Goal: Task Accomplishment & Management: Manage account settings

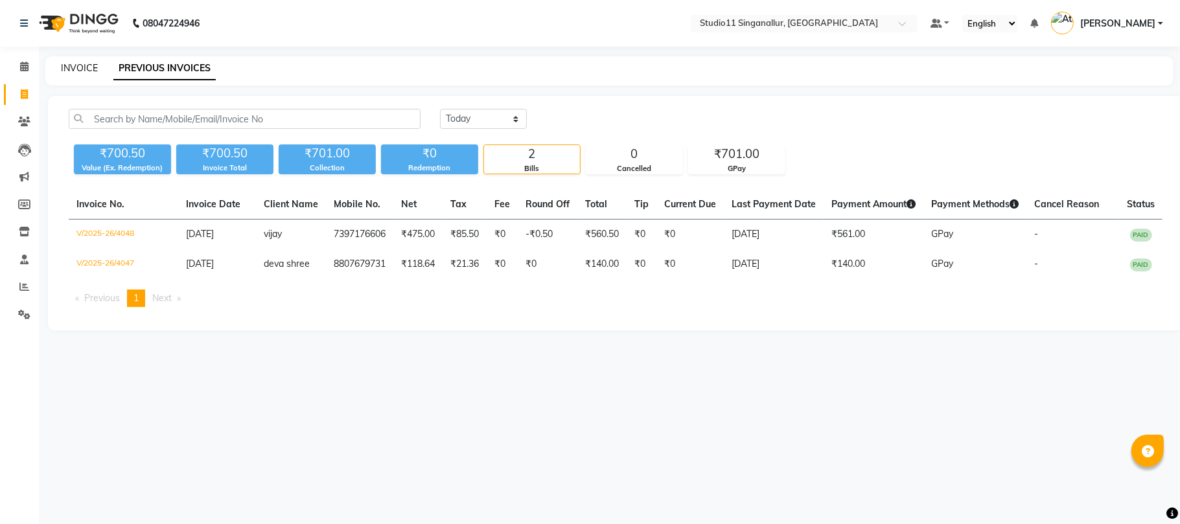
click at [79, 68] on link "INVOICE" at bounding box center [79, 68] width 37 height 12
select select "6616"
select select "service"
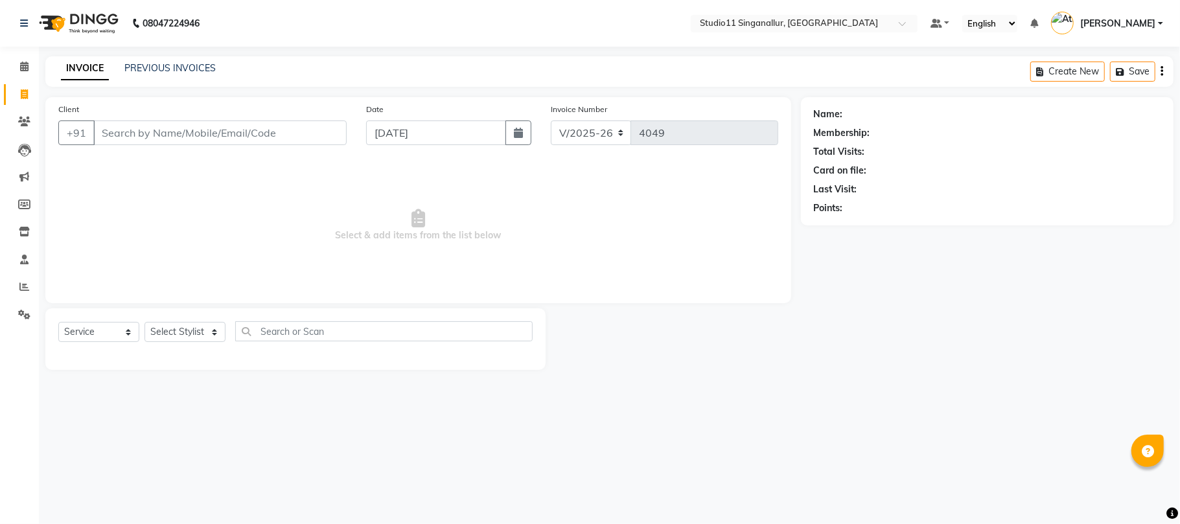
click at [184, 136] on input "Client" at bounding box center [219, 132] width 253 height 25
click at [21, 288] on icon at bounding box center [24, 287] width 10 height 10
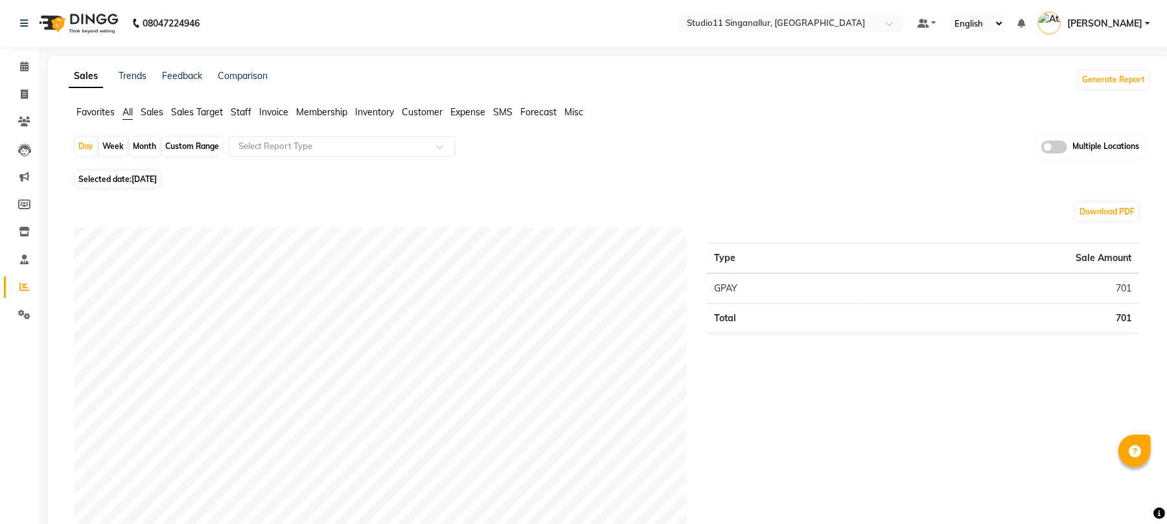
click at [245, 113] on span "Staff" at bounding box center [241, 112] width 21 height 12
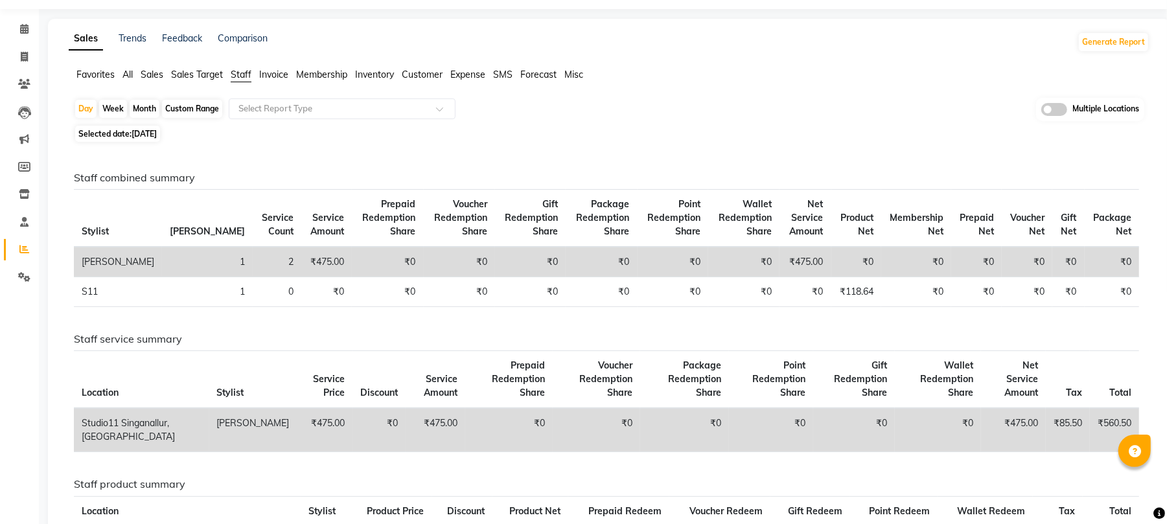
scroll to position [29, 0]
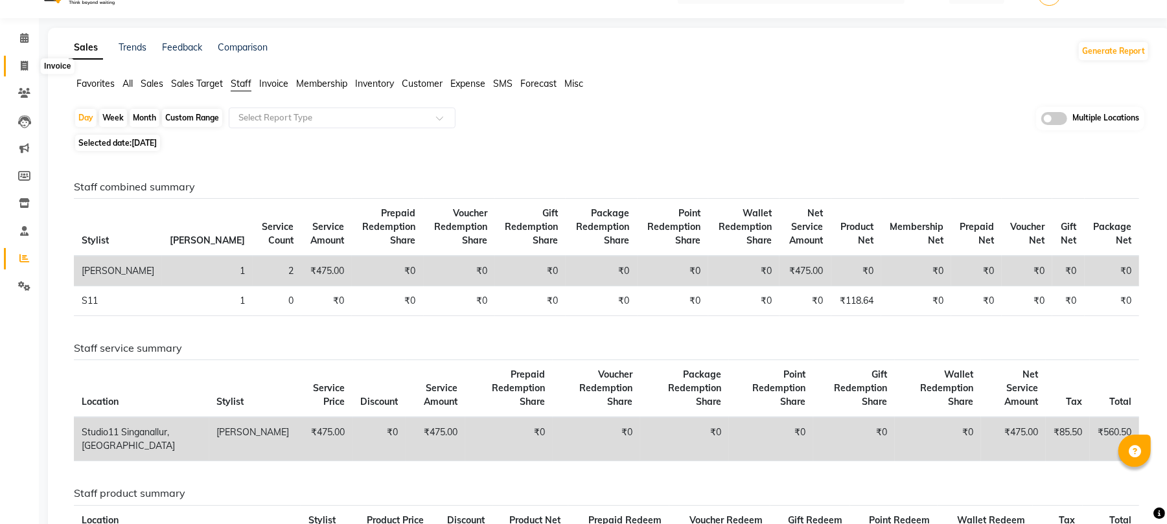
click at [18, 60] on span at bounding box center [24, 66] width 23 height 15
select select "6616"
select select "service"
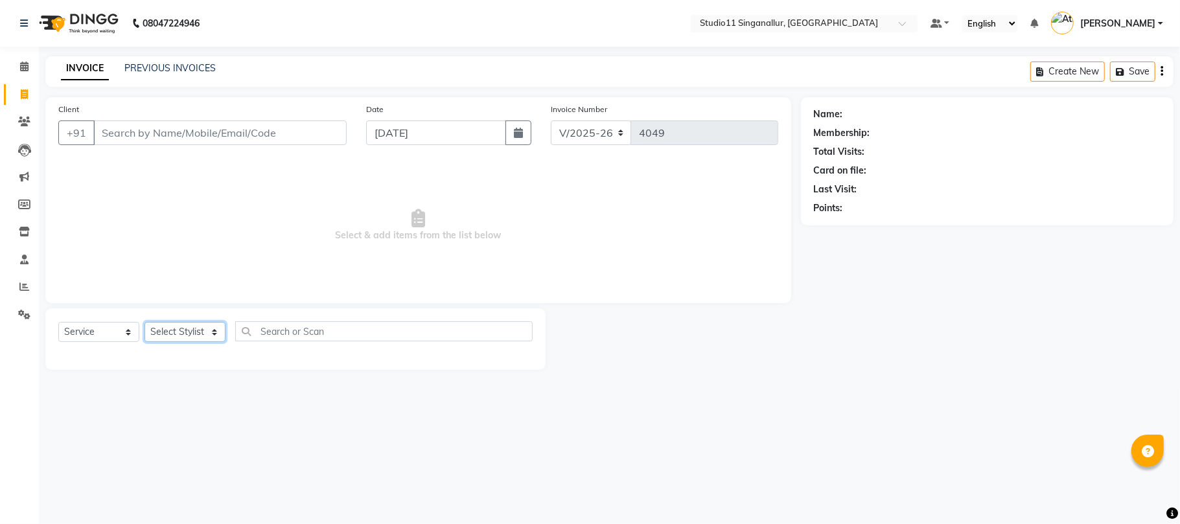
click at [211, 339] on select "Select Stylist" at bounding box center [184, 332] width 81 height 20
select select "51162"
click at [144, 322] on select "Select Stylist [PERSON_NAME] Divya [PERSON_NAME] [PERSON_NAME] [PERSON_NAME] [P…" at bounding box center [184, 332] width 81 height 20
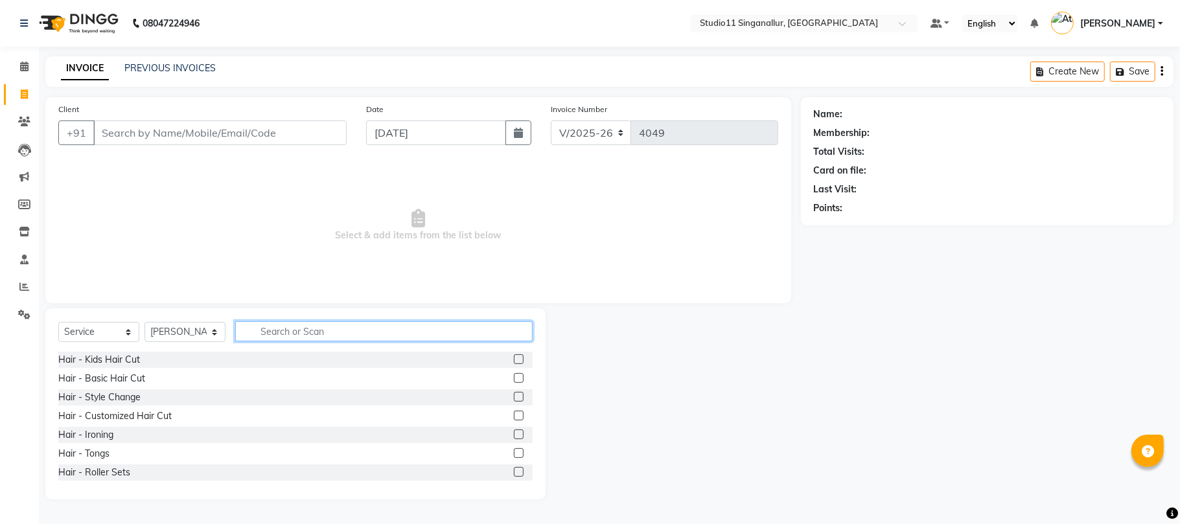
click at [288, 330] on input "text" at bounding box center [383, 331] width 297 height 20
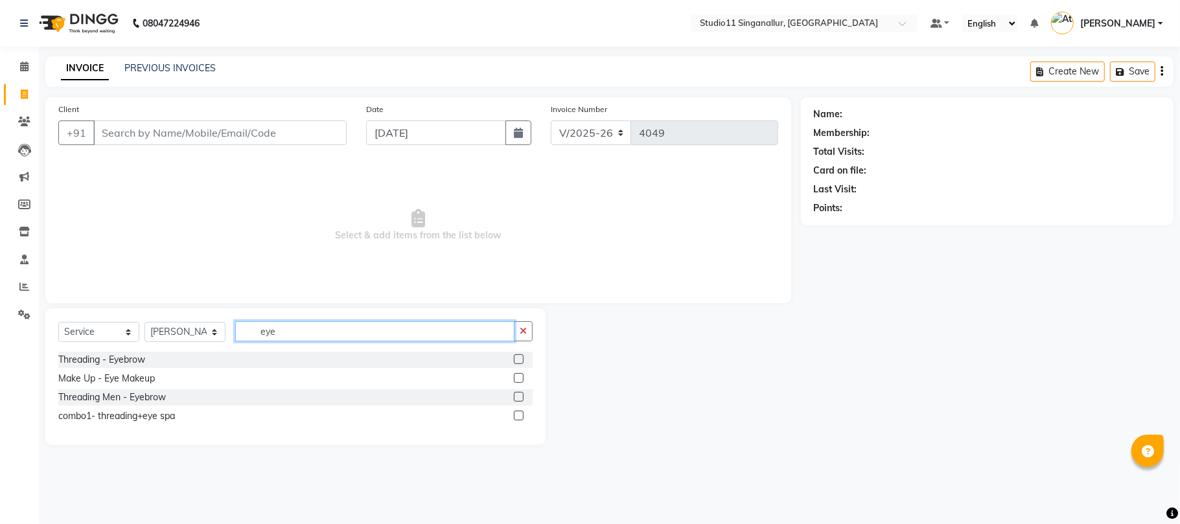
type input "eye"
click at [522, 356] on label at bounding box center [519, 359] width 10 height 10
click at [522, 356] on input "checkbox" at bounding box center [518, 360] width 8 height 8
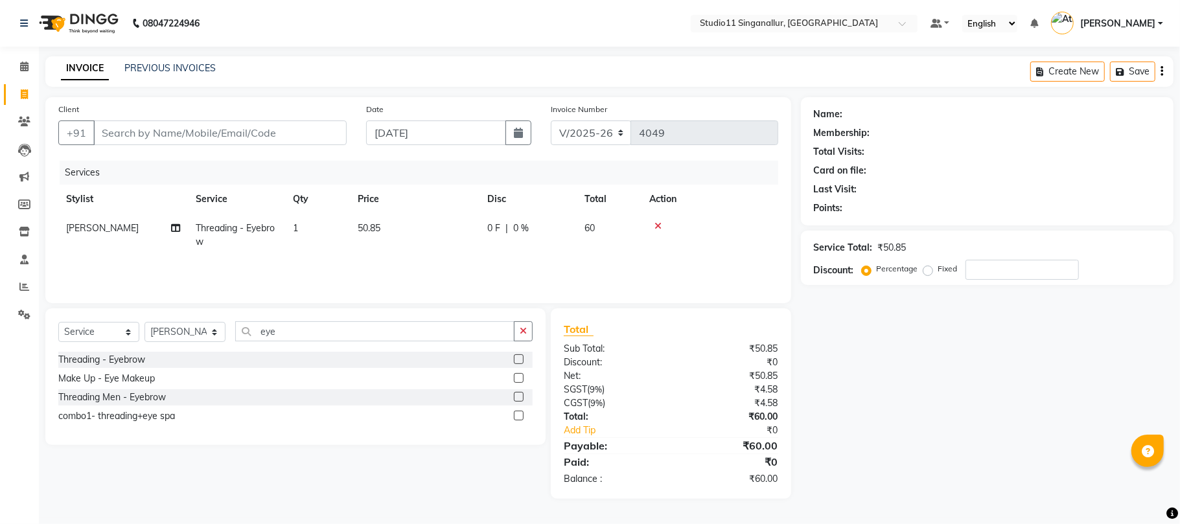
click at [520, 358] on label at bounding box center [519, 359] width 10 height 10
click at [520, 358] on input "checkbox" at bounding box center [518, 360] width 8 height 8
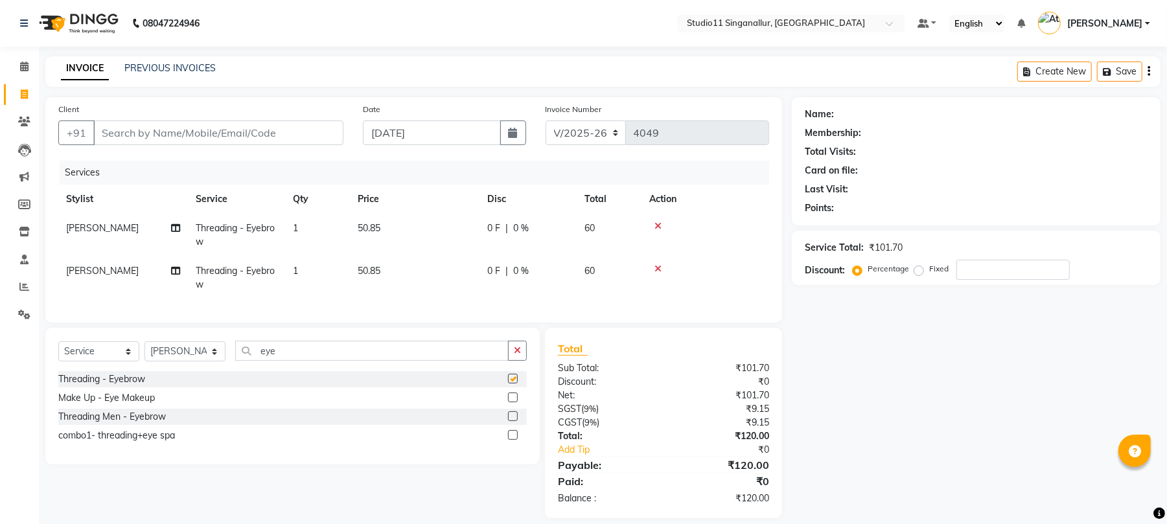
checkbox input "false"
click at [517, 361] on button "button" at bounding box center [517, 351] width 19 height 20
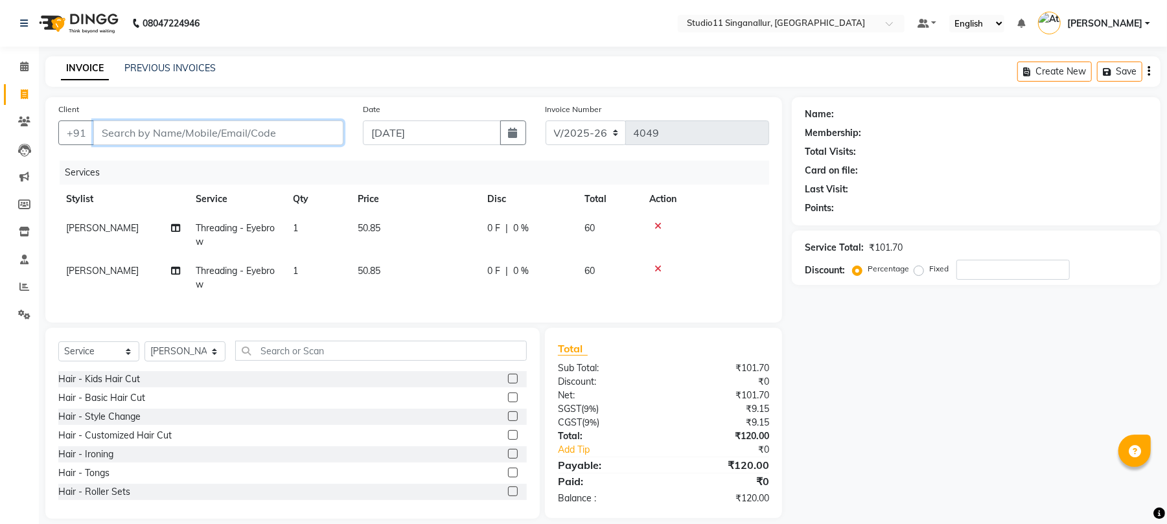
click at [327, 135] on input "Client" at bounding box center [218, 132] width 250 height 25
type input "9"
type input "0"
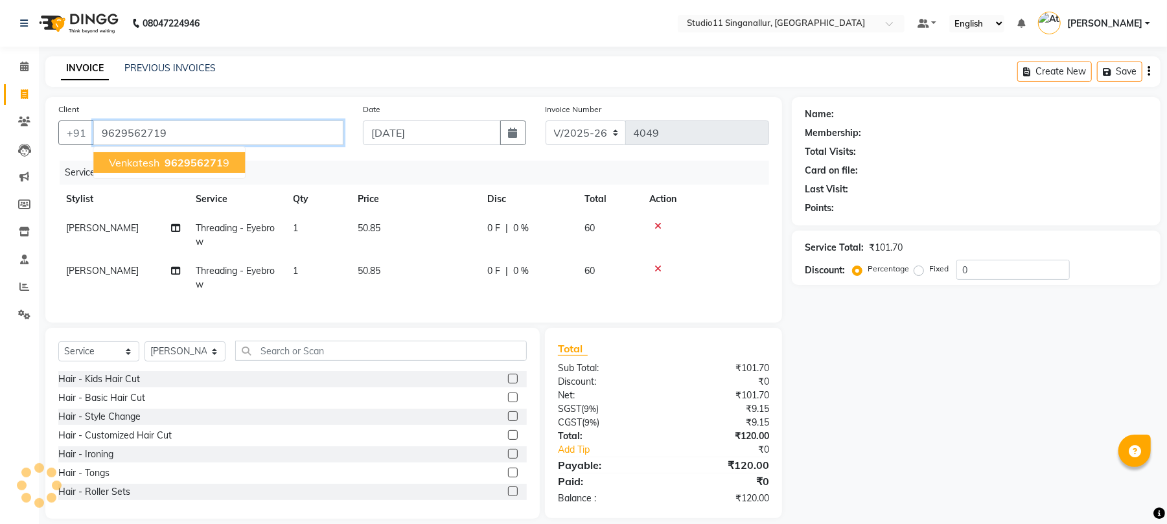
type input "9629562719"
select select "1: Object"
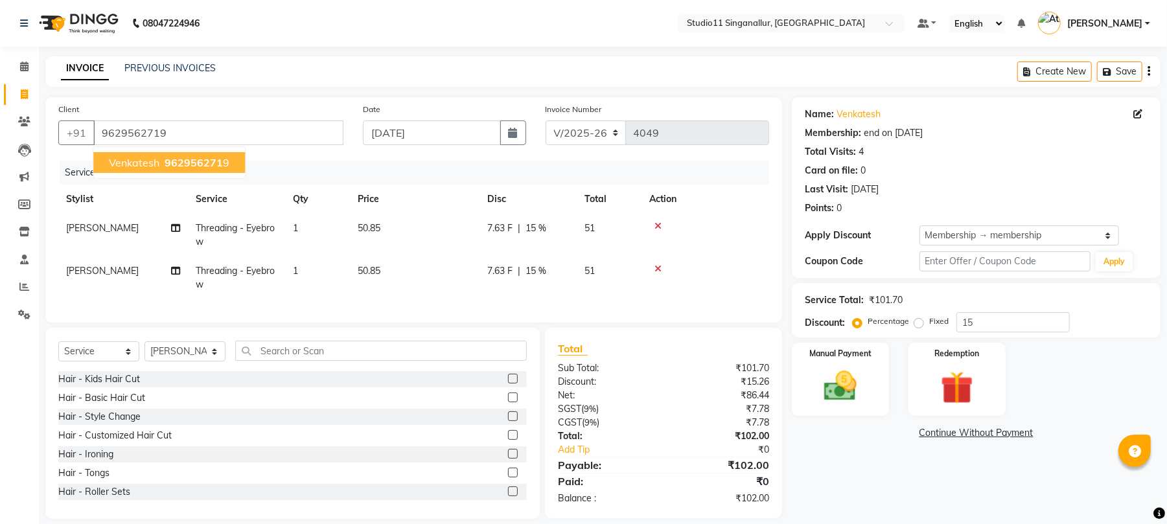
click at [216, 159] on span "962956271" at bounding box center [194, 162] width 58 height 13
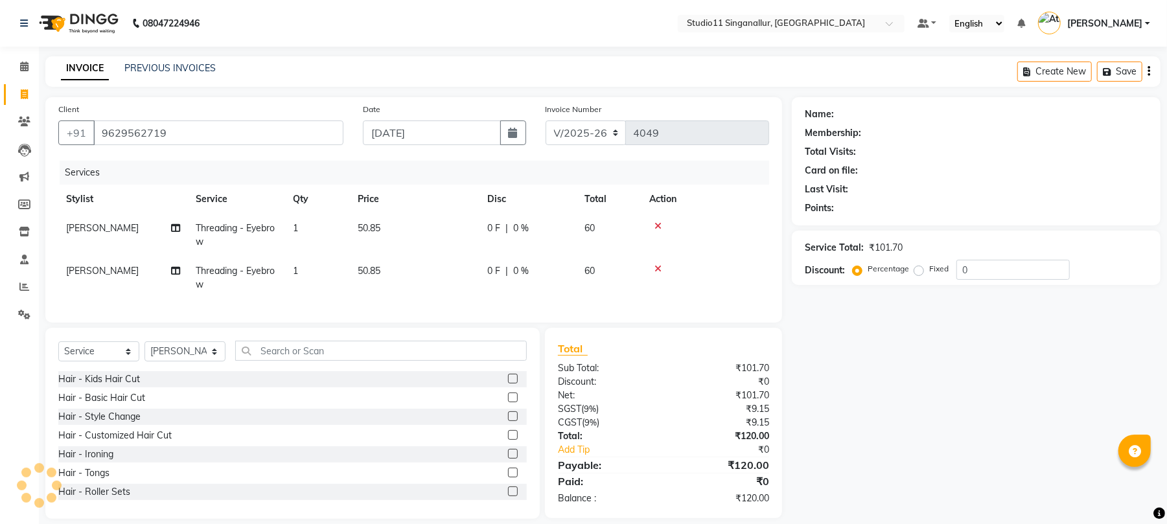
type input "15"
select select "1: Object"
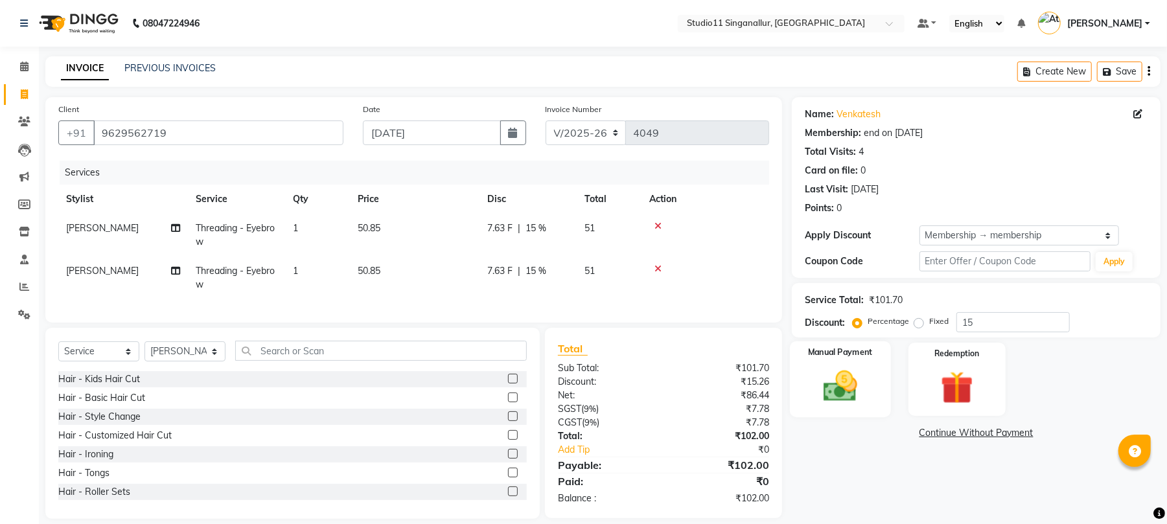
click at [853, 361] on div "Manual Payment" at bounding box center [840, 379] width 101 height 76
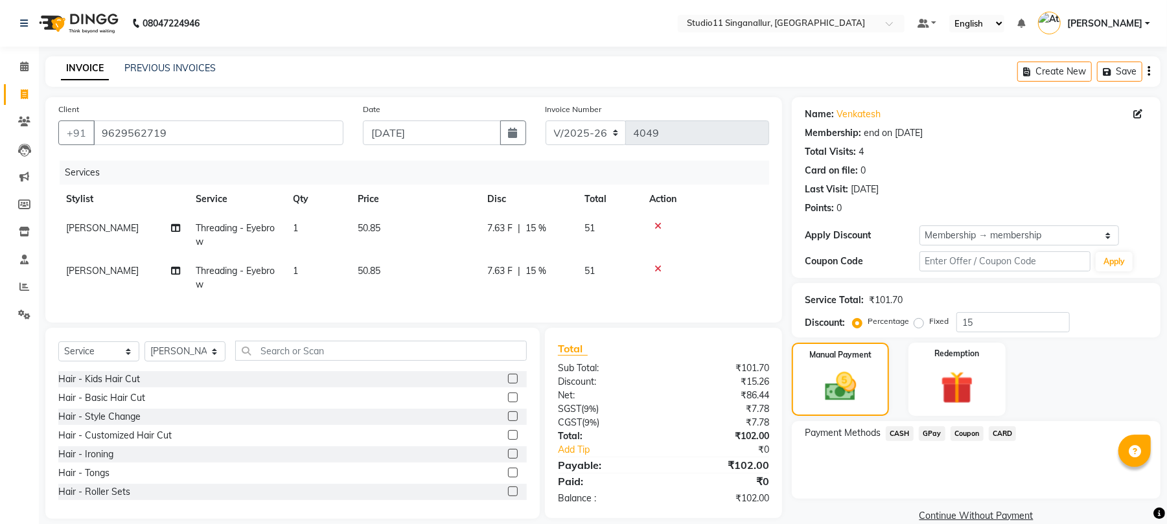
click at [934, 438] on span "GPay" at bounding box center [932, 433] width 27 height 15
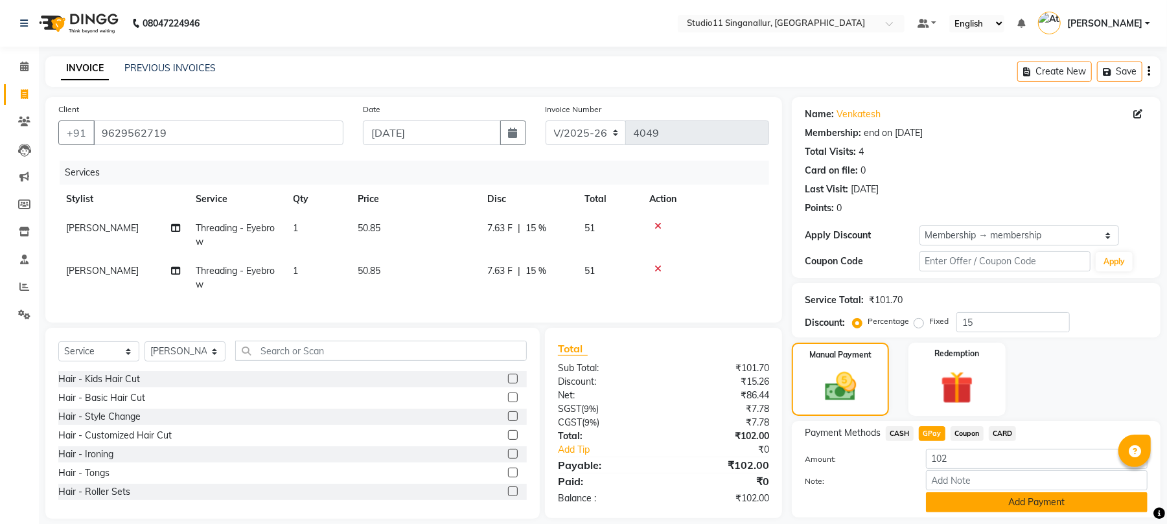
click at [963, 503] on button "Add Payment" at bounding box center [1037, 502] width 222 height 20
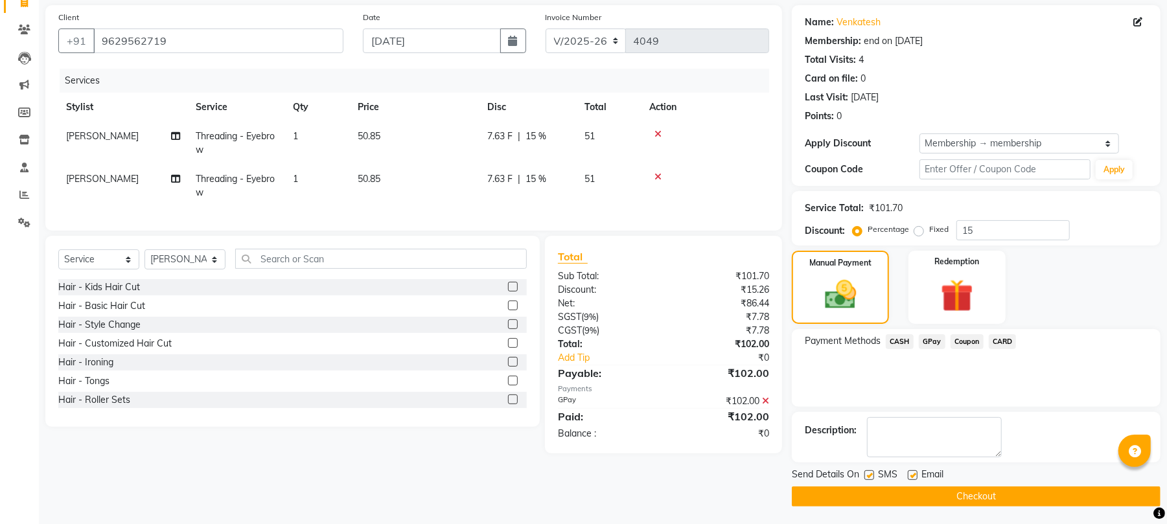
scroll to position [95, 0]
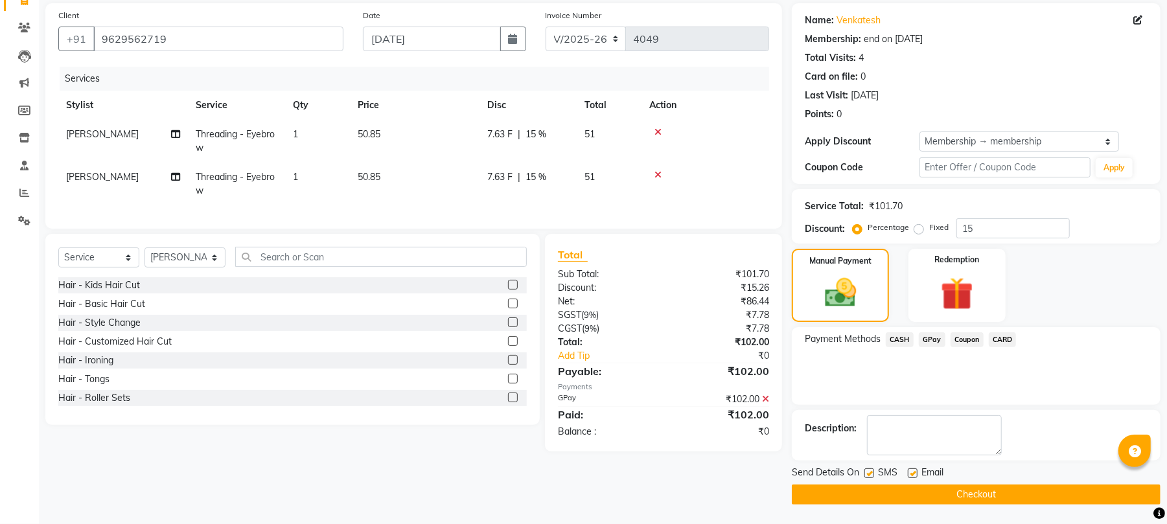
click at [869, 470] on label at bounding box center [869, 473] width 10 height 10
click at [869, 470] on input "checkbox" at bounding box center [868, 474] width 8 height 8
checkbox input "false"
click at [913, 470] on label at bounding box center [913, 473] width 10 height 10
click at [913, 470] on input "checkbox" at bounding box center [912, 474] width 8 height 8
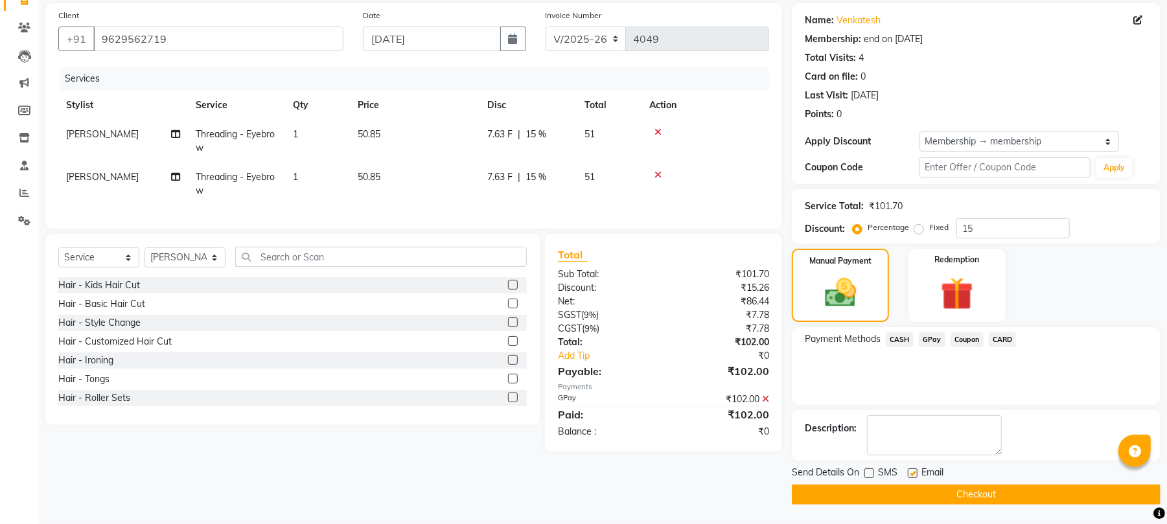
checkbox input "false"
click at [921, 503] on button "Checkout" at bounding box center [976, 495] width 369 height 20
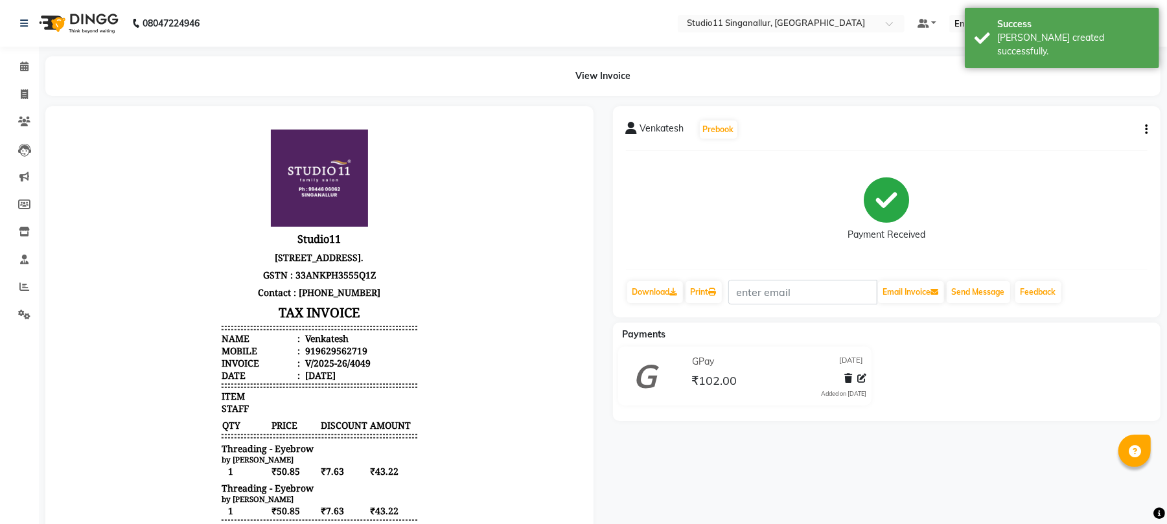
drag, startPoint x: 31, startPoint y: 516, endPoint x: 58, endPoint y: 532, distance: 31.7
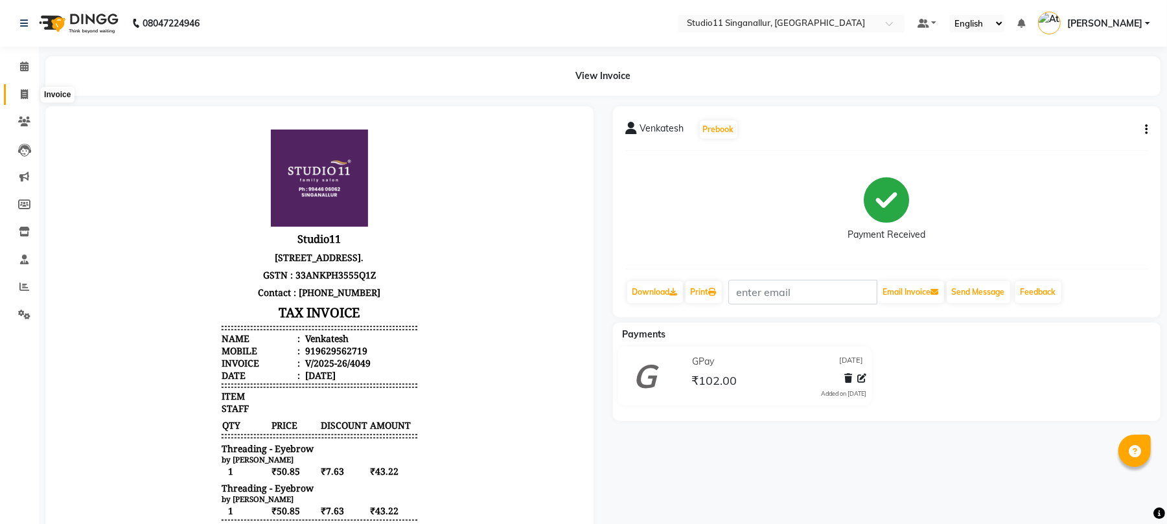
click at [31, 92] on span at bounding box center [24, 94] width 23 height 15
select select "6616"
select select "service"
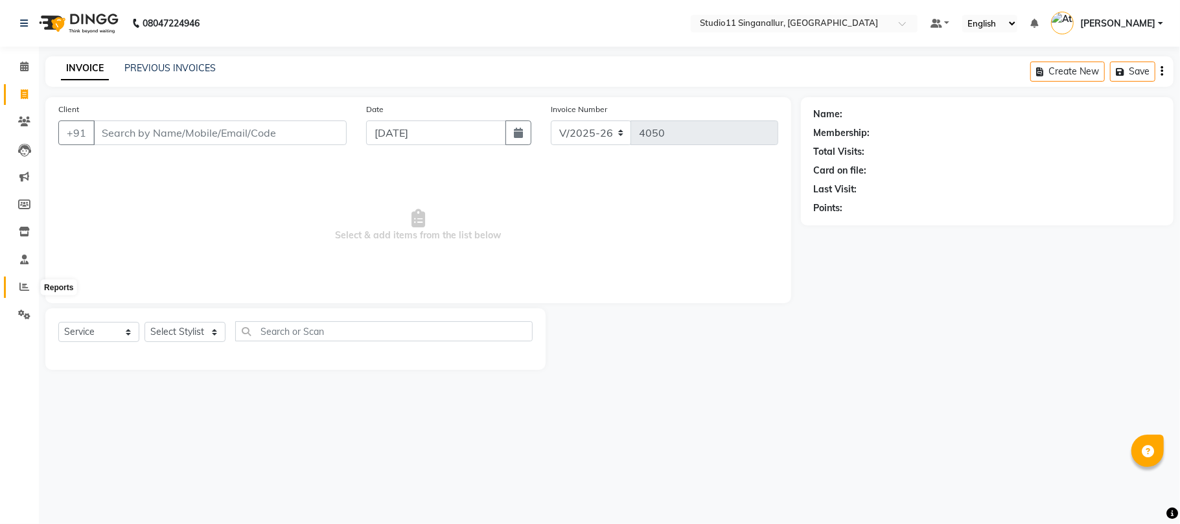
click at [25, 291] on icon at bounding box center [24, 287] width 10 height 10
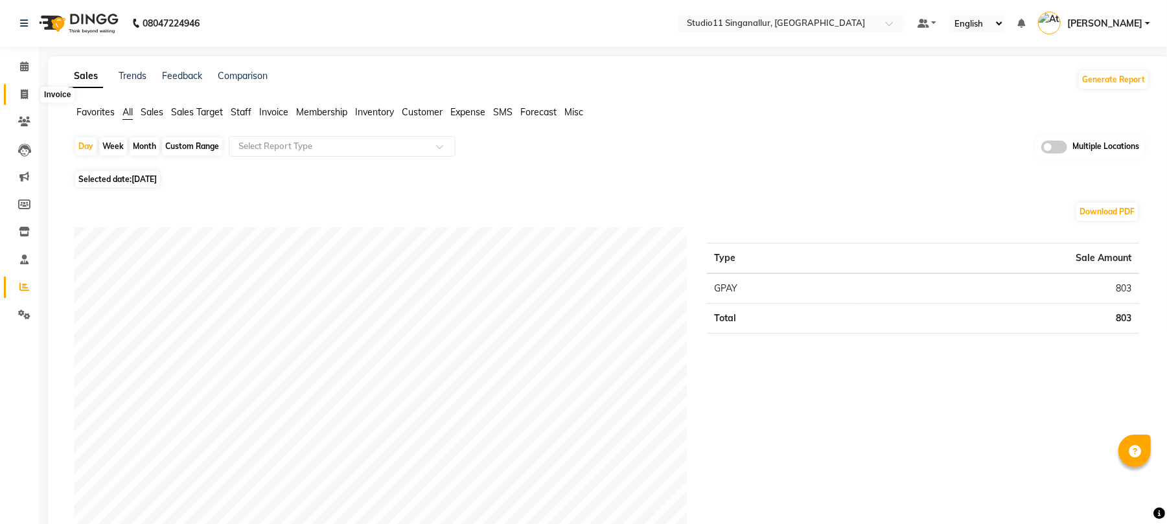
click at [27, 91] on icon at bounding box center [24, 94] width 7 height 10
select select "service"
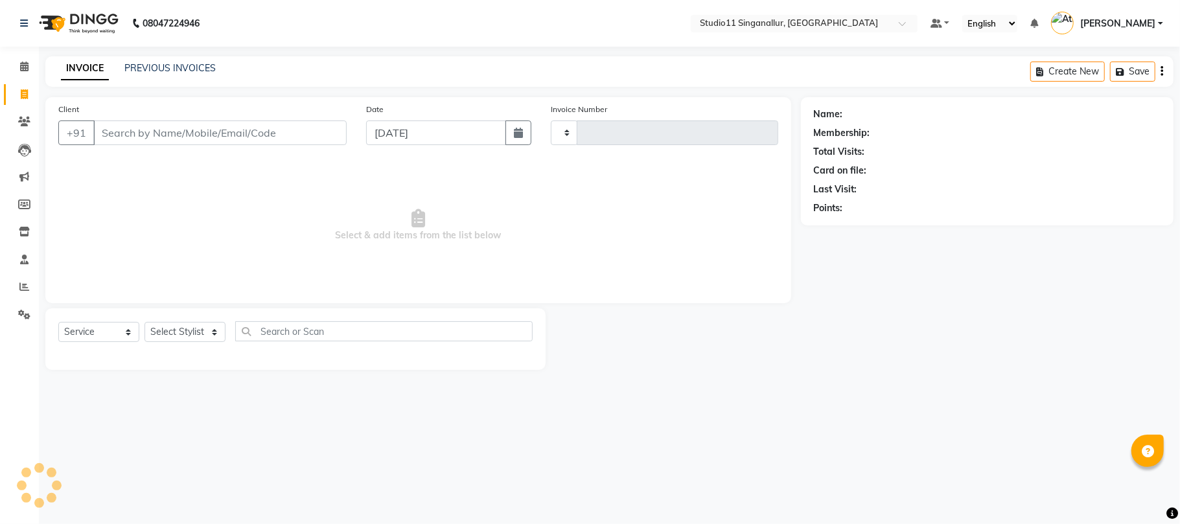
type input "4050"
select select "6616"
click at [21, 286] on icon at bounding box center [24, 287] width 10 height 10
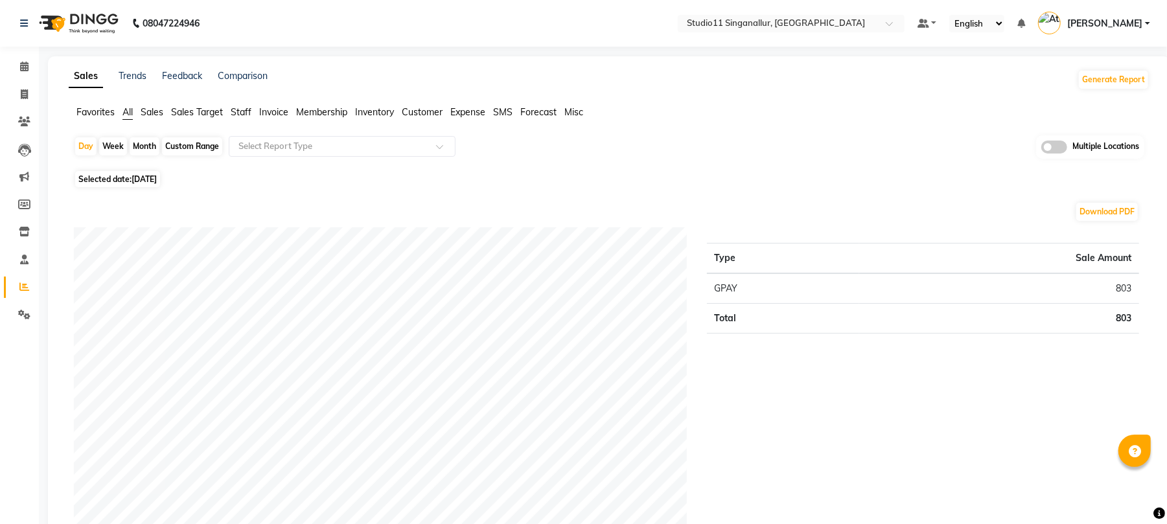
click at [150, 143] on div "Month" at bounding box center [145, 146] width 30 height 18
select select "9"
select select "2025"
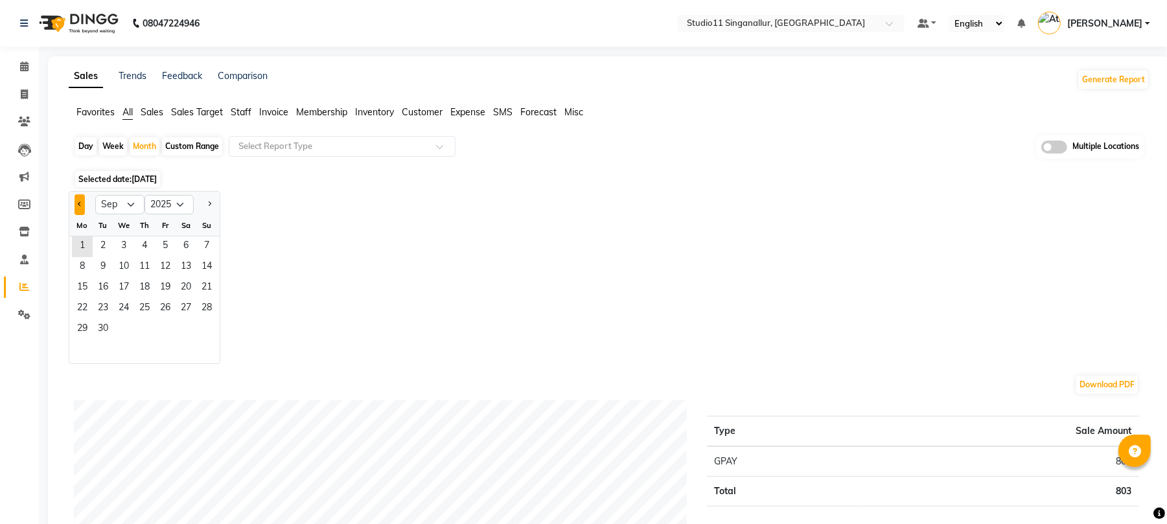
click at [76, 211] on button "Previous month" at bounding box center [80, 204] width 10 height 21
select select "8"
click at [170, 251] on span "1" at bounding box center [165, 246] width 21 height 21
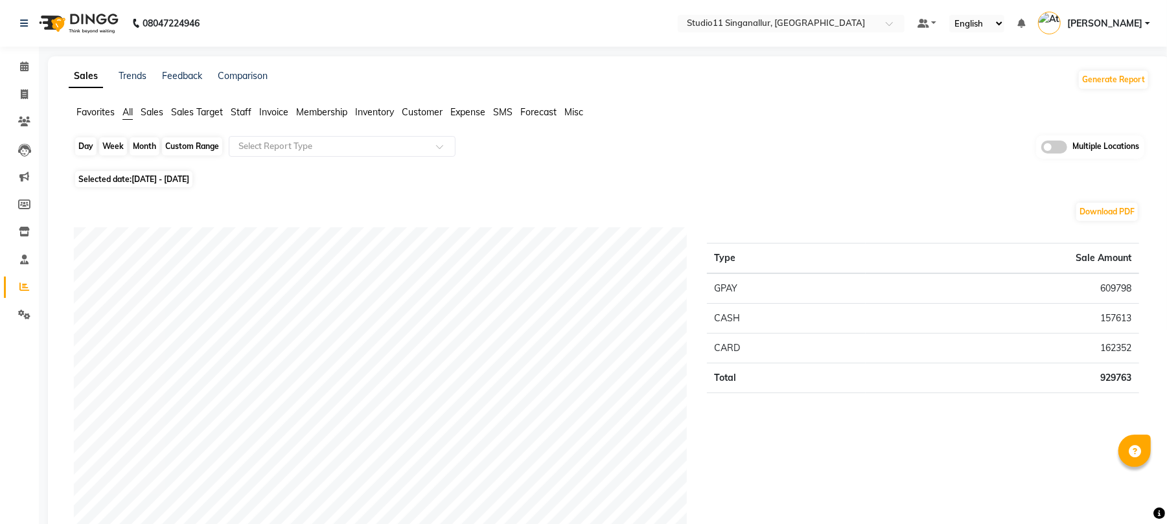
click at [146, 140] on div "Month" at bounding box center [145, 146] width 30 height 18
select select "8"
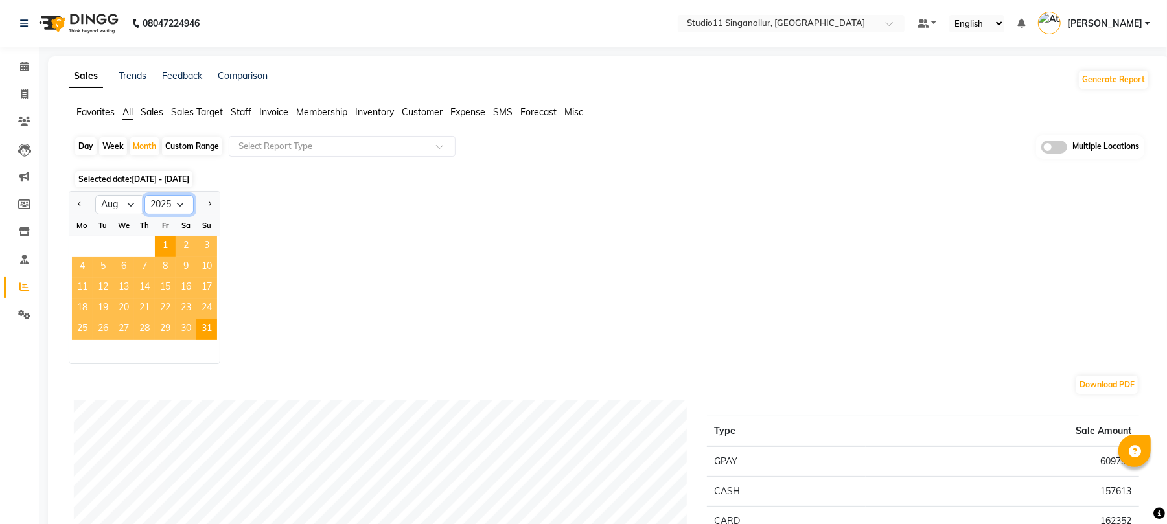
click at [179, 203] on select "2015 2016 2017 2018 2019 2020 2021 2022 2023 2024 2025 2026 2027 2028 2029 2030…" at bounding box center [168, 204] width 49 height 19
select select "2024"
click at [144, 195] on select "2015 2016 2017 2018 2019 2020 2021 2022 2023 2024 2025 2026 2027 2028 2029 2030…" at bounding box center [168, 204] width 49 height 19
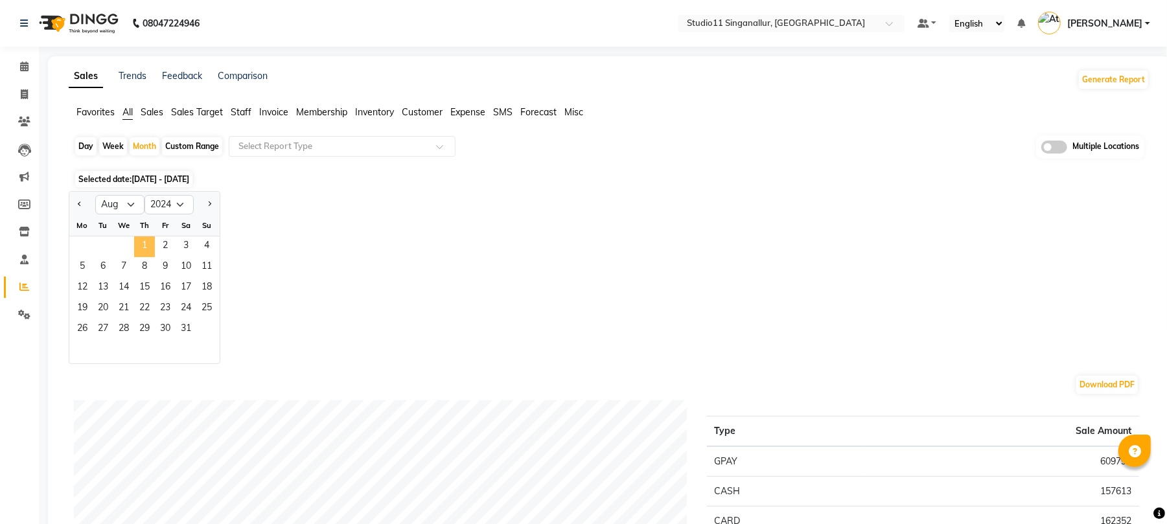
click at [141, 255] on span "1" at bounding box center [144, 246] width 21 height 21
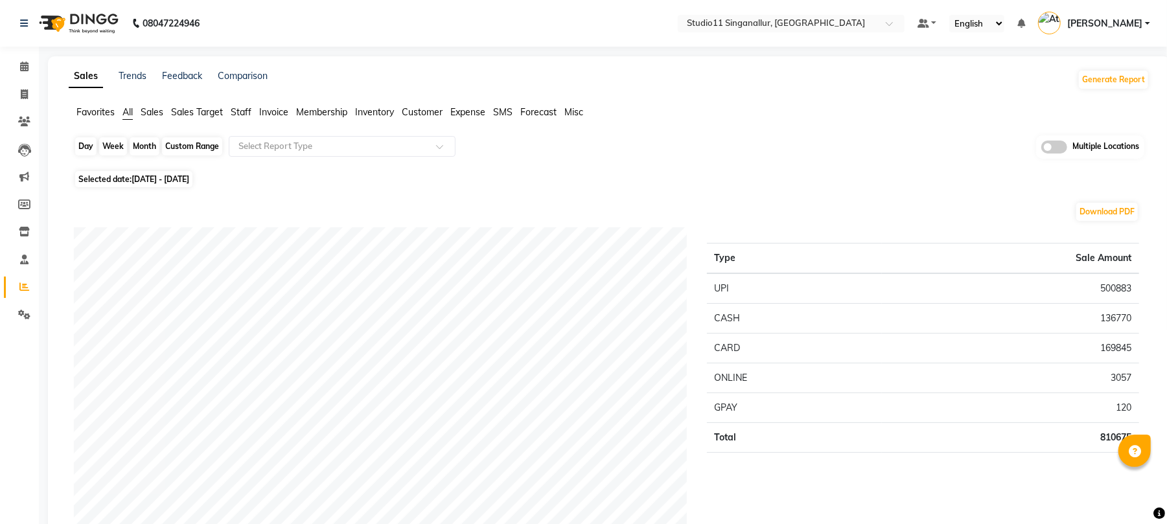
click at [135, 145] on div "Month" at bounding box center [145, 146] width 30 height 18
select select "8"
select select "2024"
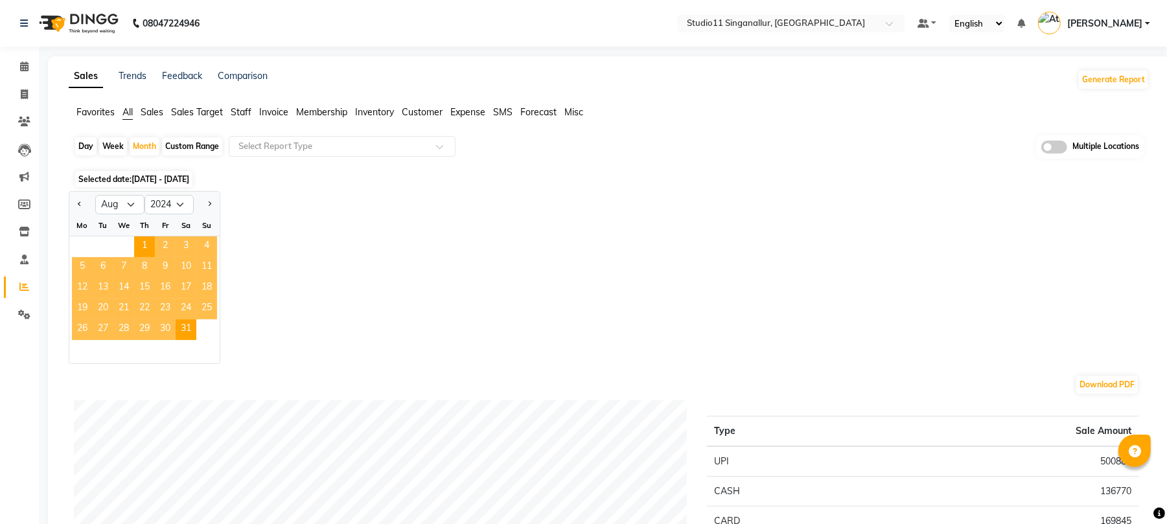
click at [159, 237] on span "2" at bounding box center [165, 246] width 21 height 21
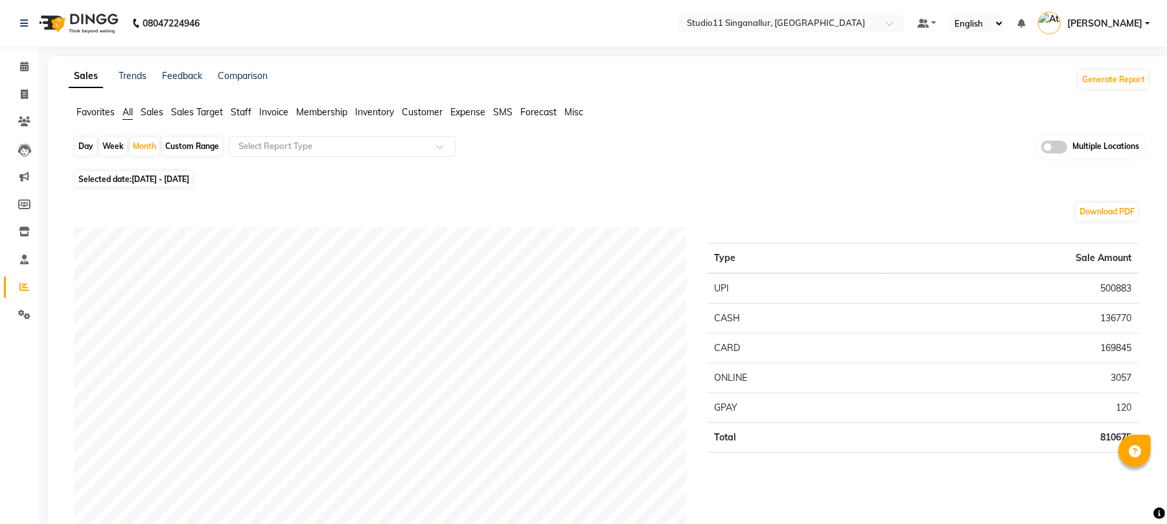
click at [249, 113] on span "Staff" at bounding box center [241, 112] width 21 height 12
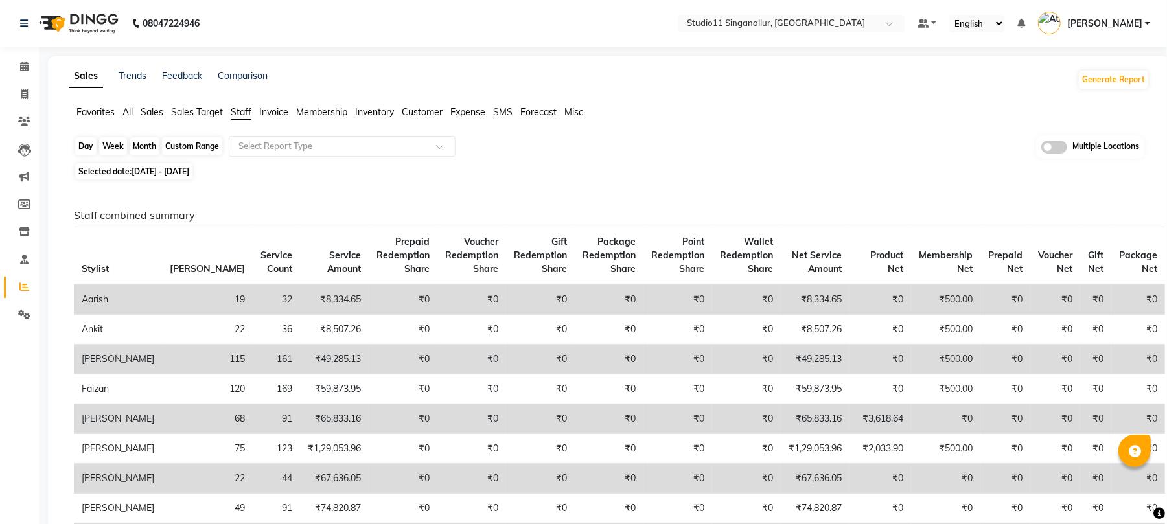
click at [141, 152] on div "Month" at bounding box center [145, 146] width 30 height 18
select select "8"
select select "2024"
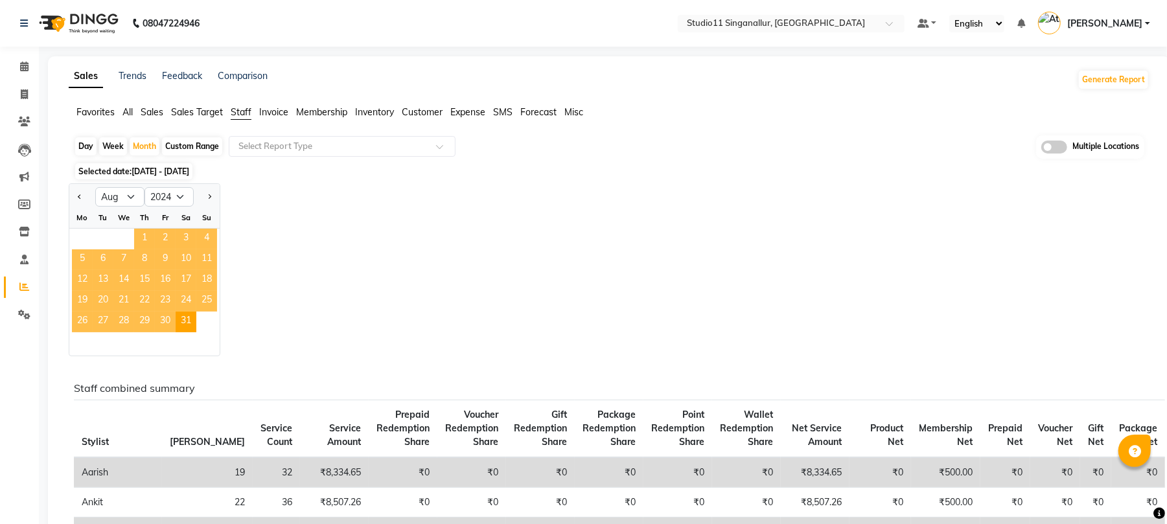
click at [148, 246] on span "1" at bounding box center [144, 239] width 21 height 21
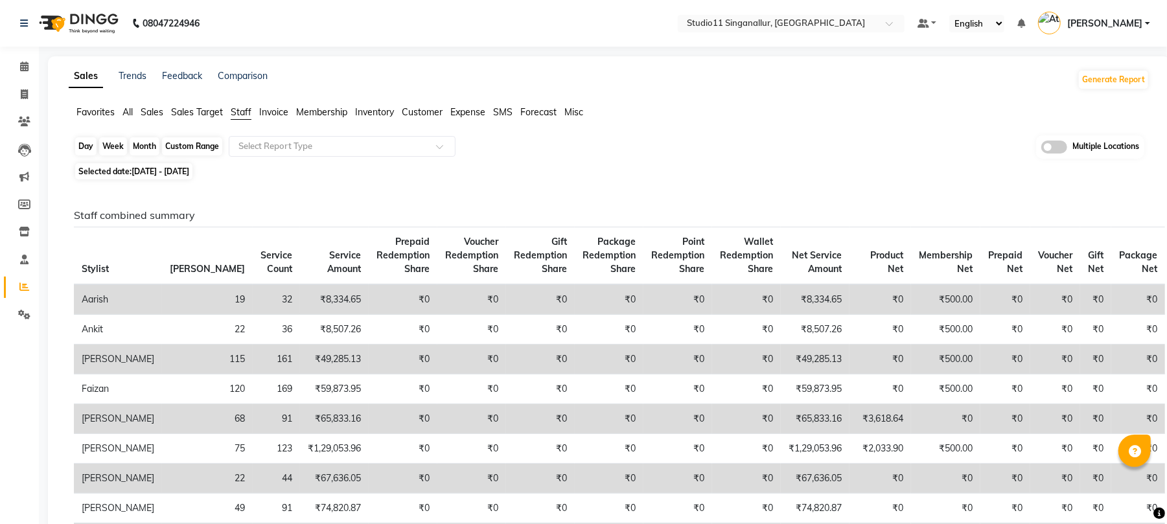
click at [141, 144] on div "Month" at bounding box center [145, 146] width 30 height 18
select select "8"
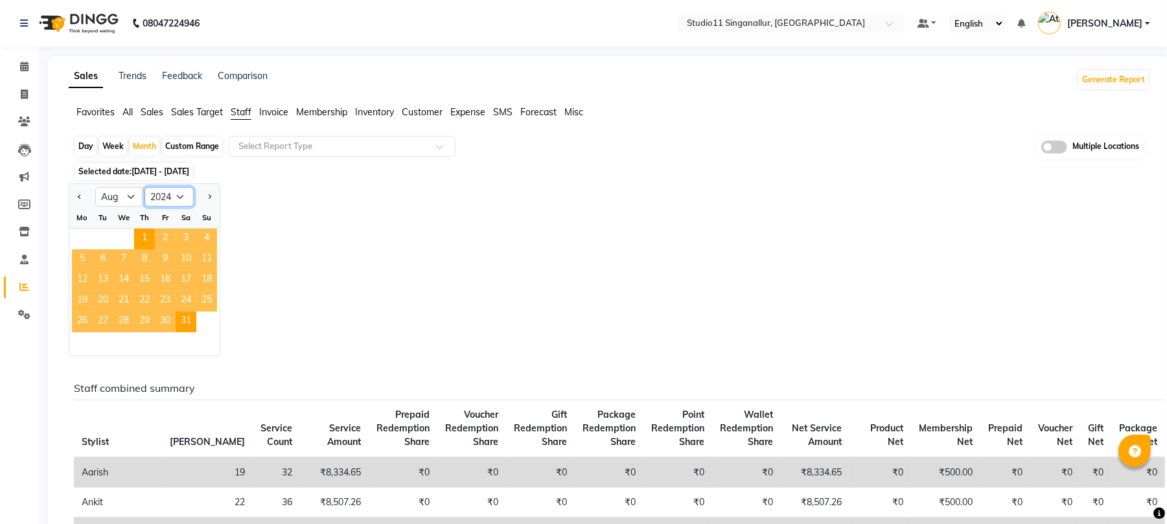
click at [179, 201] on select "2014 2015 2016 2017 2018 2019 2020 2021 2022 2023 2024 2025 2026 2027 2028 2029…" at bounding box center [168, 196] width 49 height 19
select select "2025"
click at [144, 188] on select "2014 2015 2016 2017 2018 2019 2020 2021 2022 2023 2024 2025 2026 2027 2028 2029…" at bounding box center [168, 196] width 49 height 19
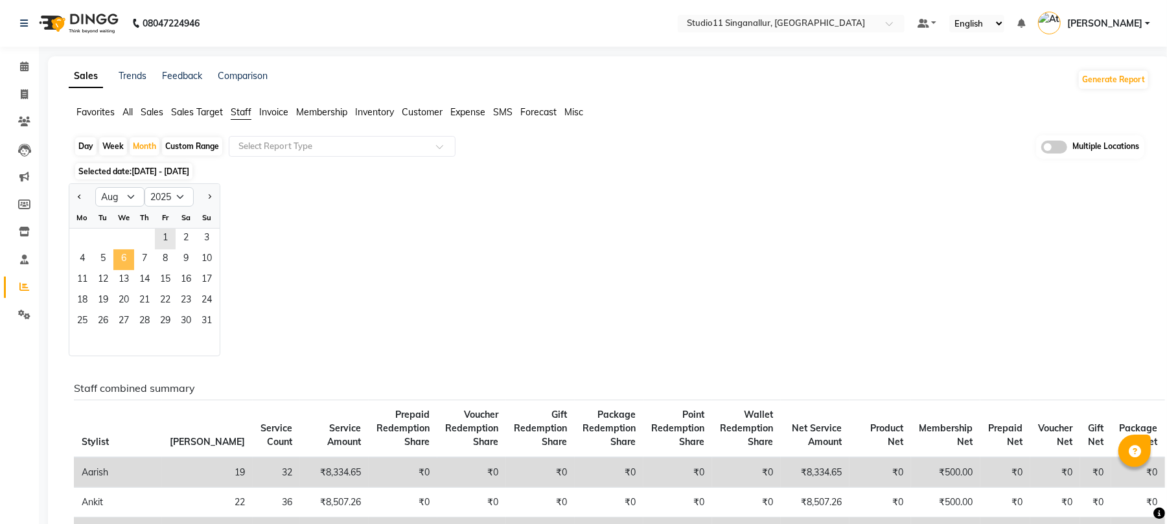
click at [128, 260] on span "6" at bounding box center [123, 259] width 21 height 21
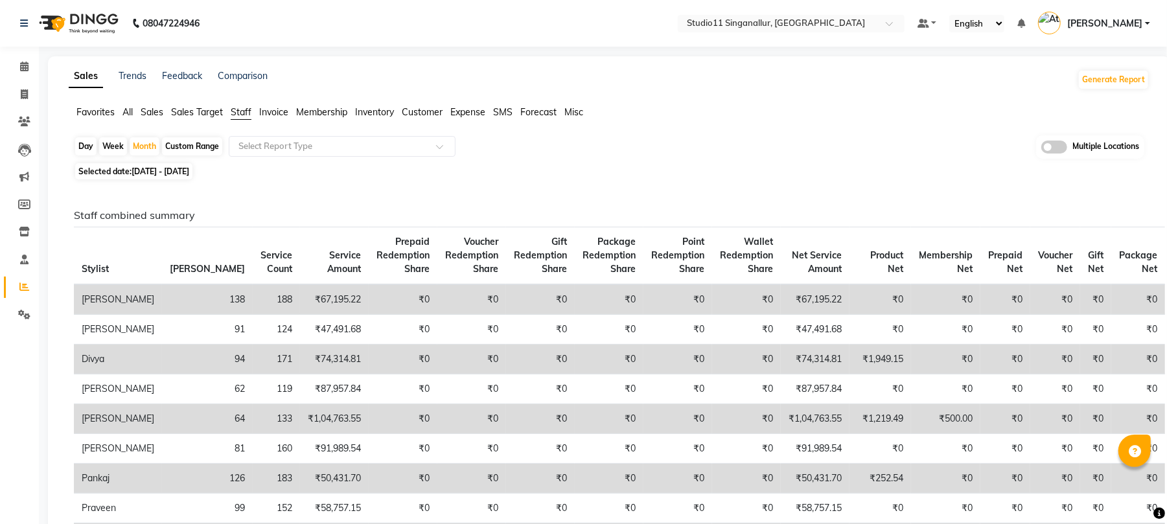
click at [86, 145] on div "Day" at bounding box center [85, 146] width 21 height 18
select select "8"
select select "2025"
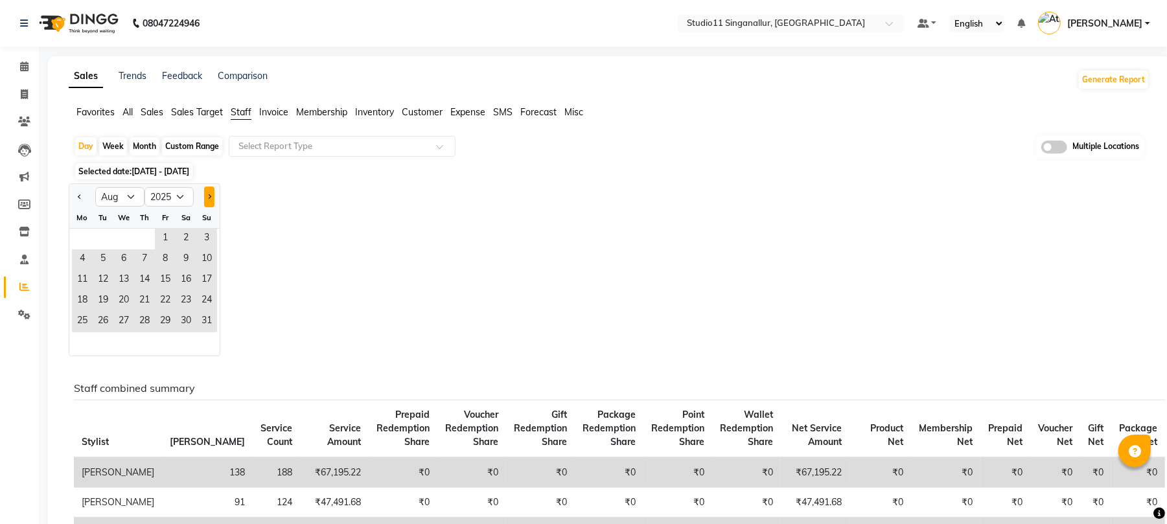
click at [213, 200] on button "Next month" at bounding box center [209, 197] width 10 height 21
select select "9"
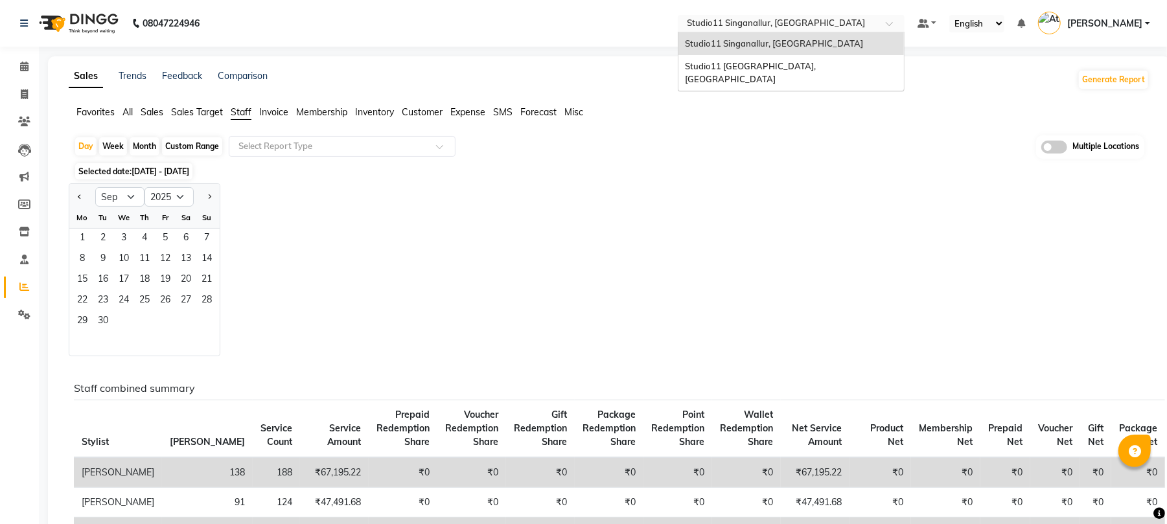
click at [739, 29] on input "text" at bounding box center [778, 24] width 188 height 13
click at [737, 69] on span "Studio11 [GEOGRAPHIC_DATA], [GEOGRAPHIC_DATA]" at bounding box center [751, 72] width 133 height 23
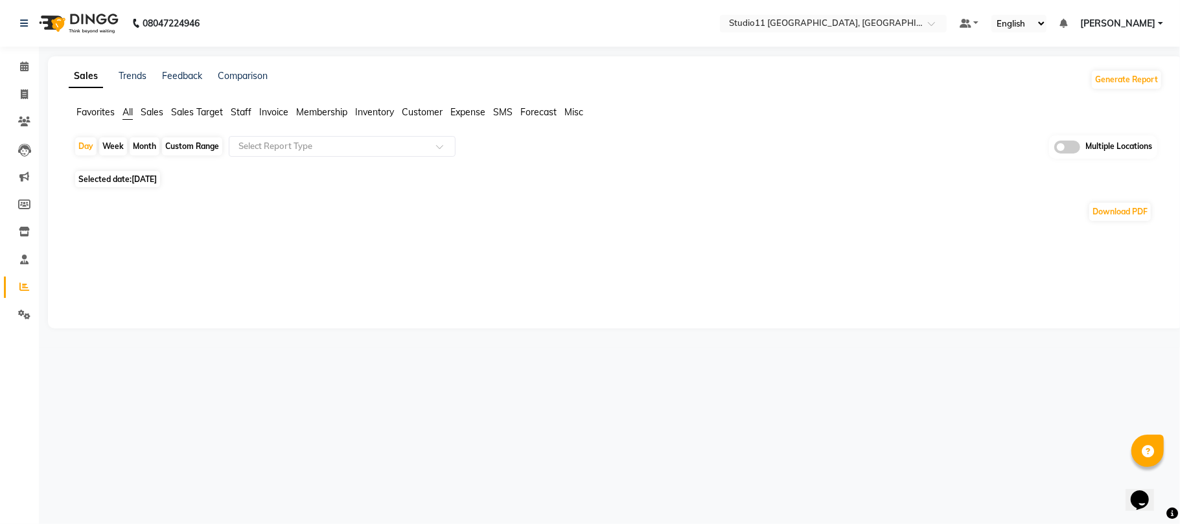
click at [22, 279] on link "Reports" at bounding box center [19, 287] width 31 height 21
click at [146, 150] on div "Month" at bounding box center [145, 146] width 30 height 18
select select "9"
select select "2025"
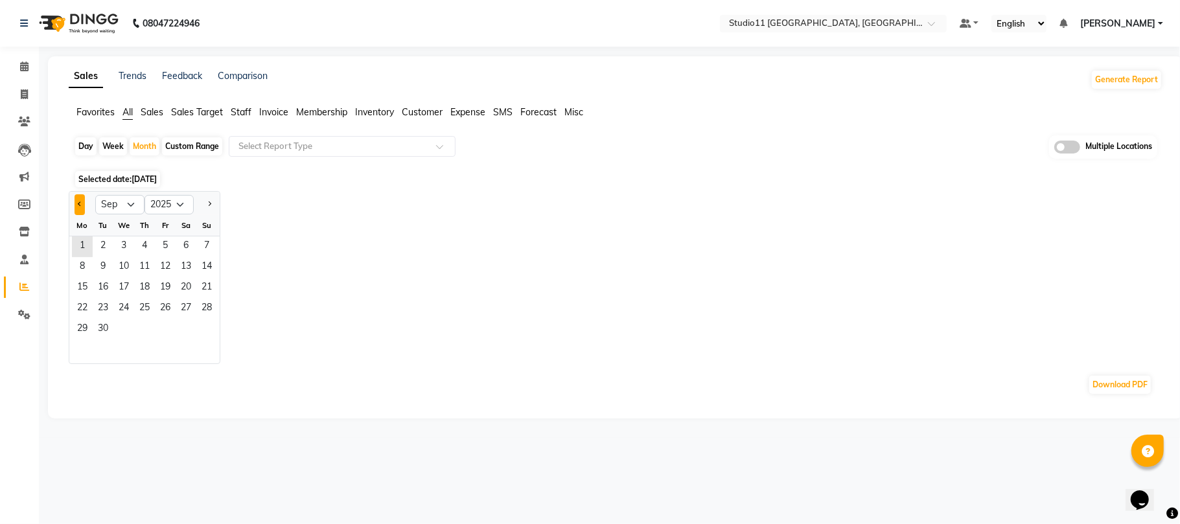
click at [81, 196] on button "Previous month" at bounding box center [80, 204] width 10 height 21
select select "8"
click at [176, 255] on span "2" at bounding box center [186, 246] width 21 height 21
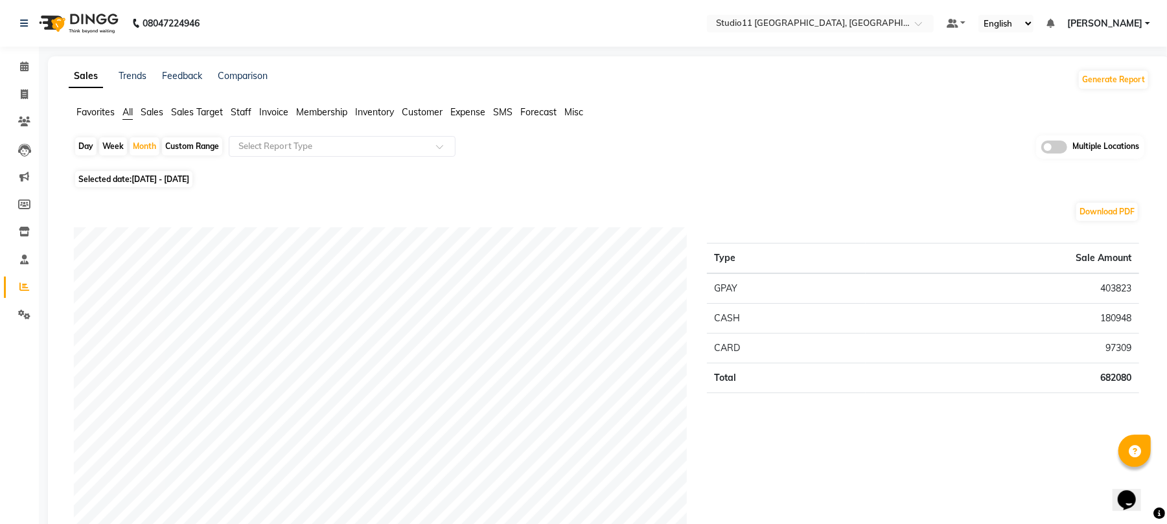
click at [241, 119] on ul "Favorites All Sales Sales Target Staff Invoice Membership Inventory Customer Ex…" at bounding box center [609, 113] width 1081 height 14
click at [247, 115] on span "Staff" at bounding box center [241, 112] width 21 height 12
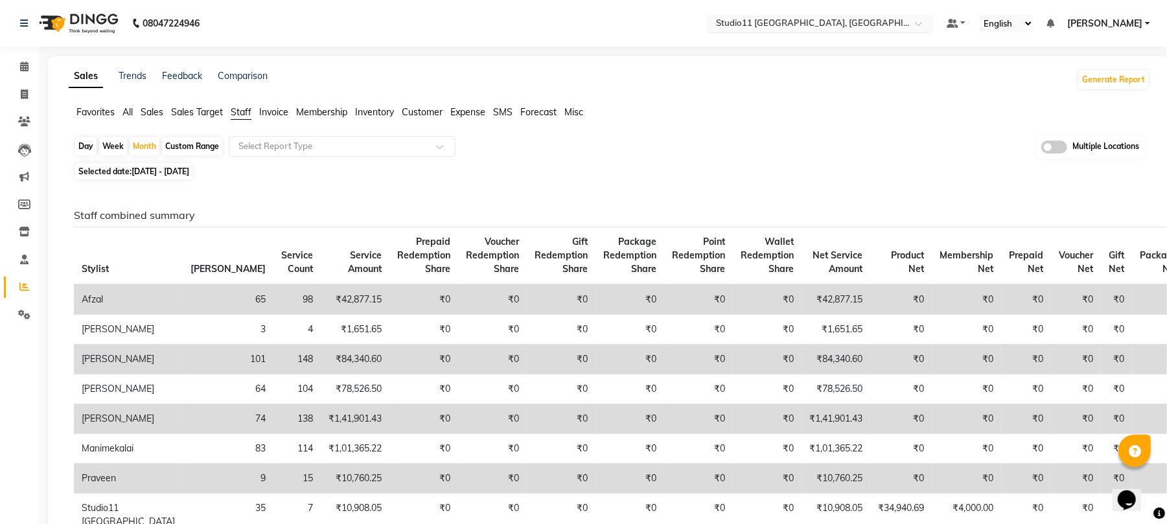
click at [840, 21] on input "text" at bounding box center [807, 24] width 188 height 13
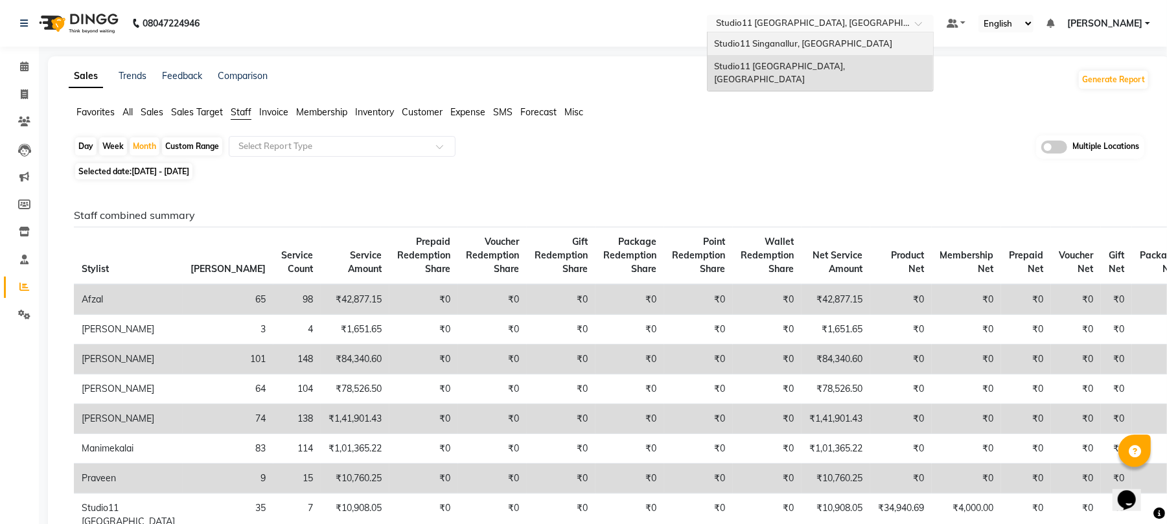
click at [832, 44] on span "Studio11 Singanallur, [GEOGRAPHIC_DATA]" at bounding box center [803, 43] width 178 height 10
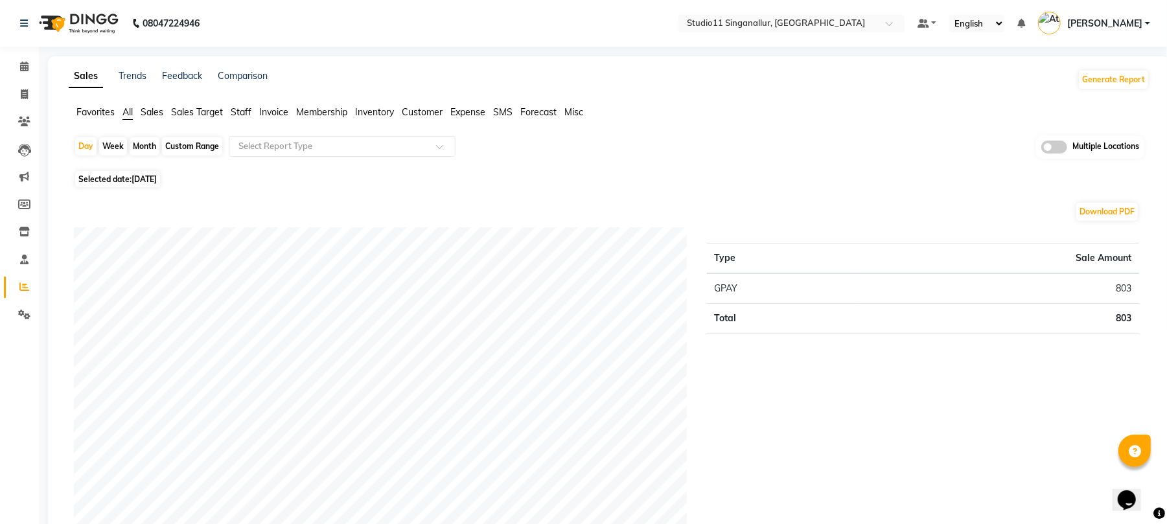
drag, startPoint x: 236, startPoint y: 111, endPoint x: 236, endPoint y: 95, distance: 16.8
click at [236, 112] on span "Staff" at bounding box center [241, 112] width 21 height 12
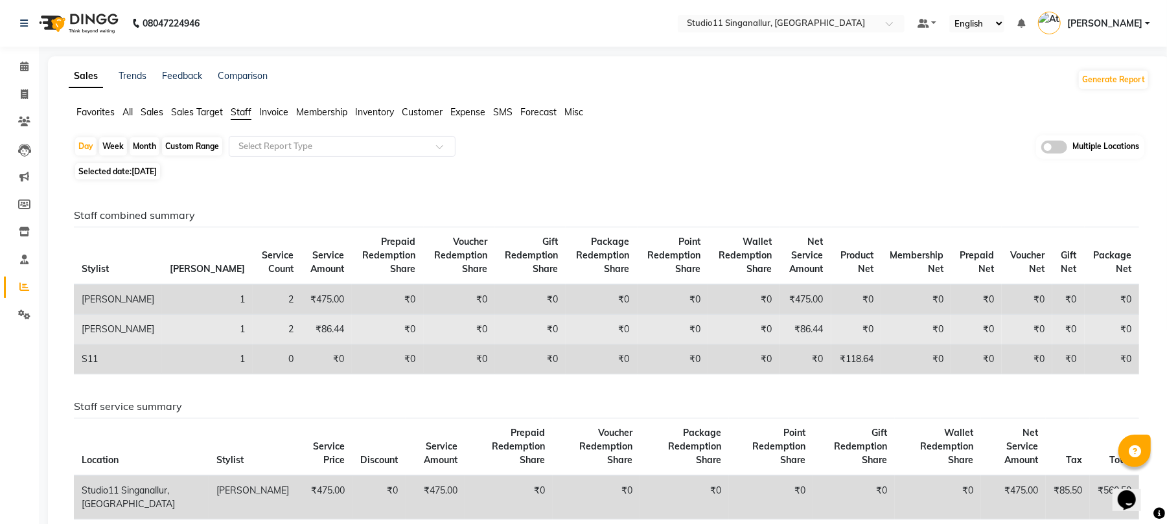
click at [301, 330] on td "₹86.44" at bounding box center [326, 330] width 51 height 30
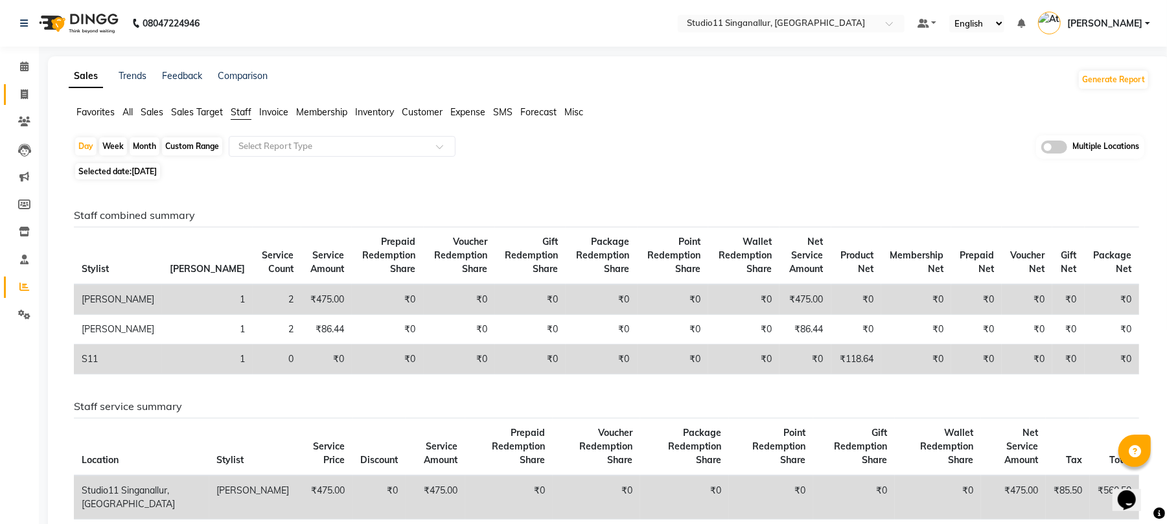
click at [27, 102] on link "Invoice" at bounding box center [19, 94] width 31 height 21
select select "service"
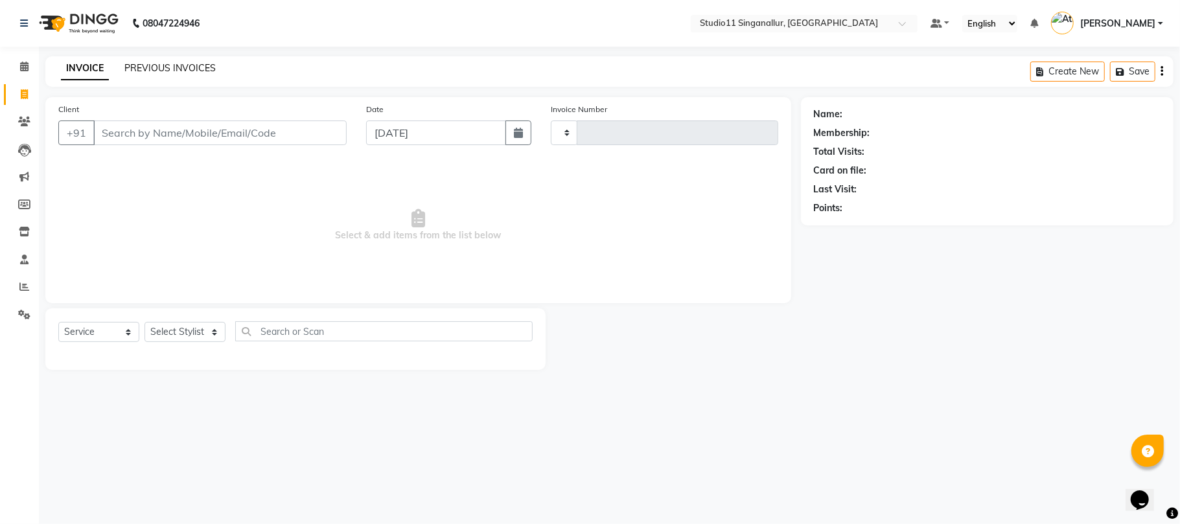
click at [159, 73] on div "INVOICE PREVIOUS INVOICES Create New Save" at bounding box center [609, 71] width 1128 height 30
click at [159, 73] on link "PREVIOUS INVOICES" at bounding box center [169, 68] width 91 height 12
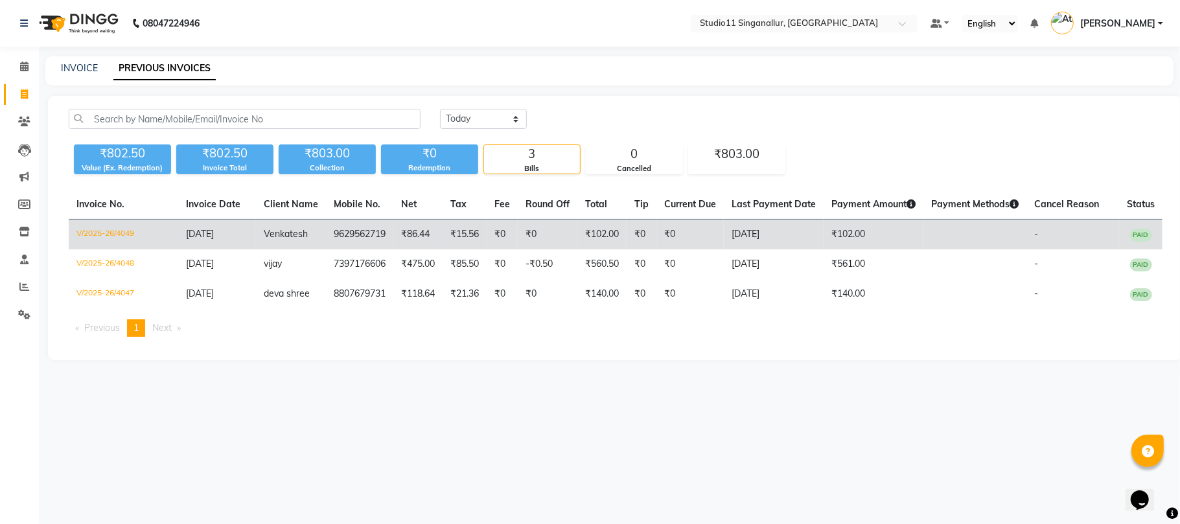
click at [249, 238] on td "[DATE]" at bounding box center [217, 235] width 78 height 30
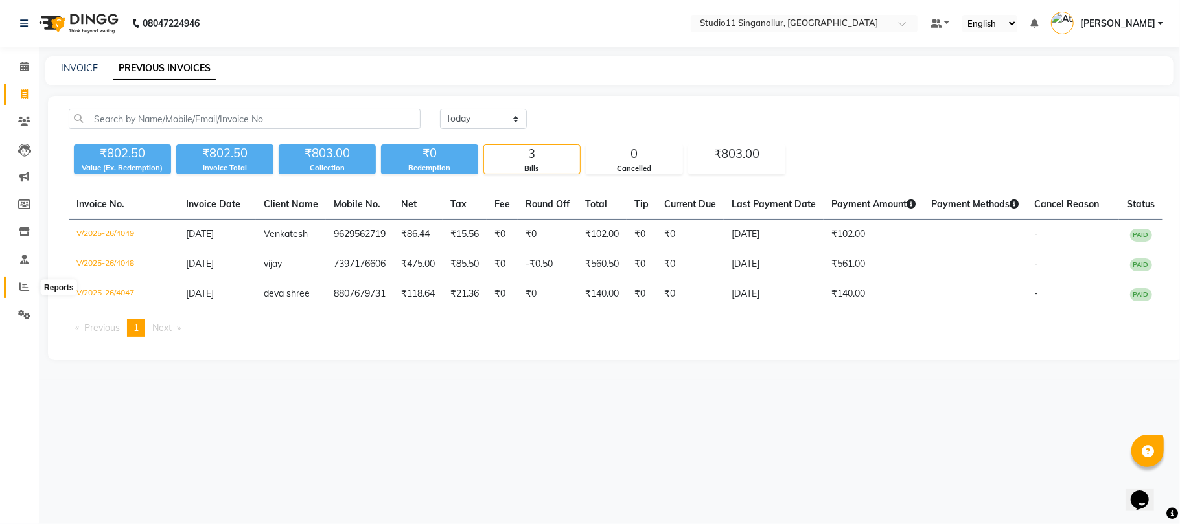
click at [23, 285] on icon at bounding box center [24, 287] width 10 height 10
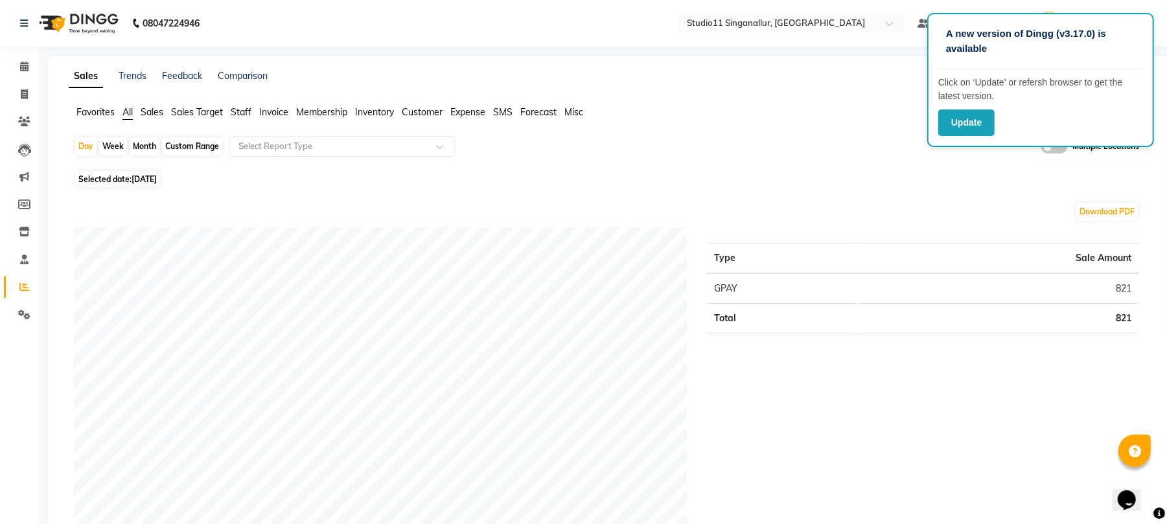
click at [253, 112] on ul "Favorites All Sales Sales Target Staff Invoice Membership Inventory Customer Ex…" at bounding box center [609, 113] width 1081 height 14
click at [255, 111] on ul "Favorites All Sales Sales Target Staff Invoice Membership Inventory Customer Ex…" at bounding box center [609, 113] width 1081 height 14
click at [240, 107] on span "Staff" at bounding box center [241, 112] width 21 height 12
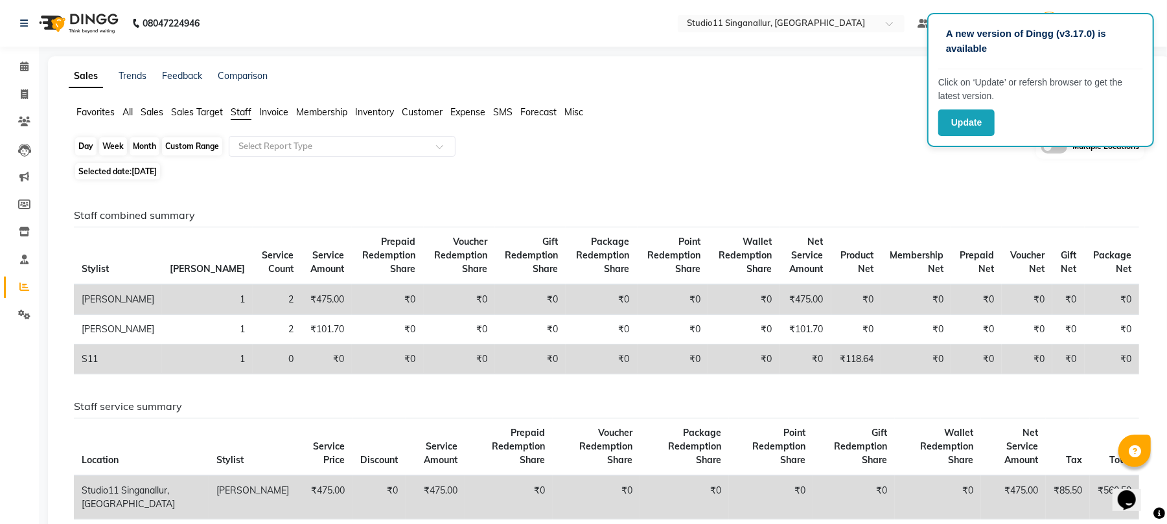
click at [82, 150] on div "Day" at bounding box center [85, 146] width 21 height 18
select select "9"
select select "2025"
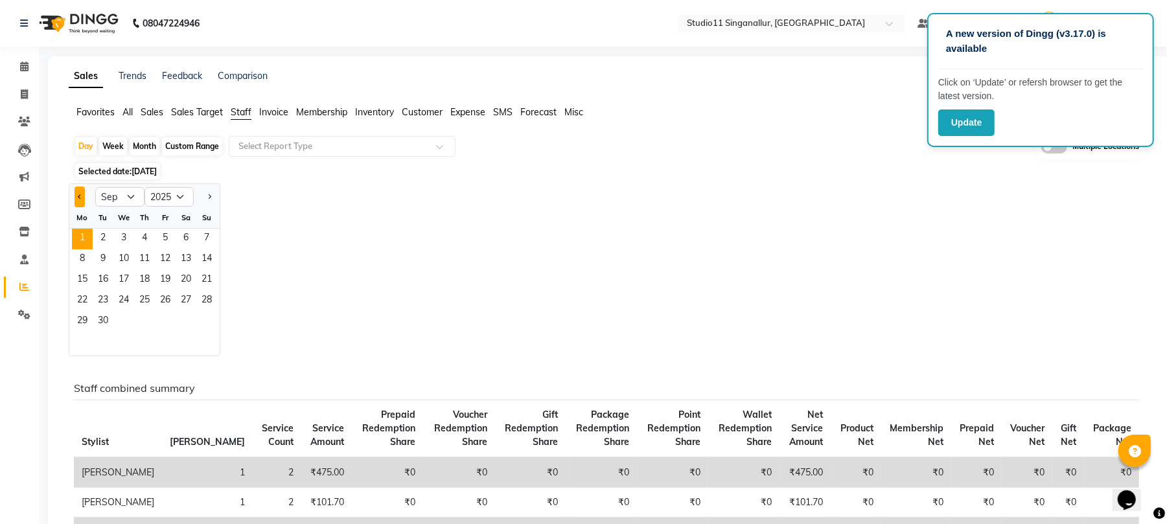
click at [80, 198] on span "Previous month" at bounding box center [80, 196] width 5 height 5
select select "8"
click at [210, 327] on span "31" at bounding box center [206, 322] width 21 height 21
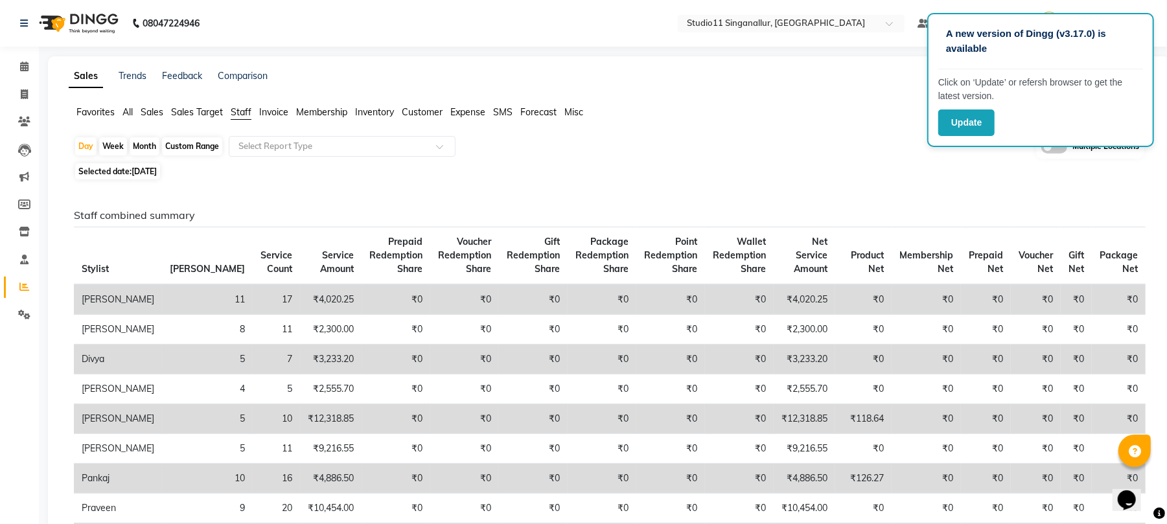
click at [140, 148] on div "Month" at bounding box center [145, 146] width 30 height 18
select select "8"
select select "2025"
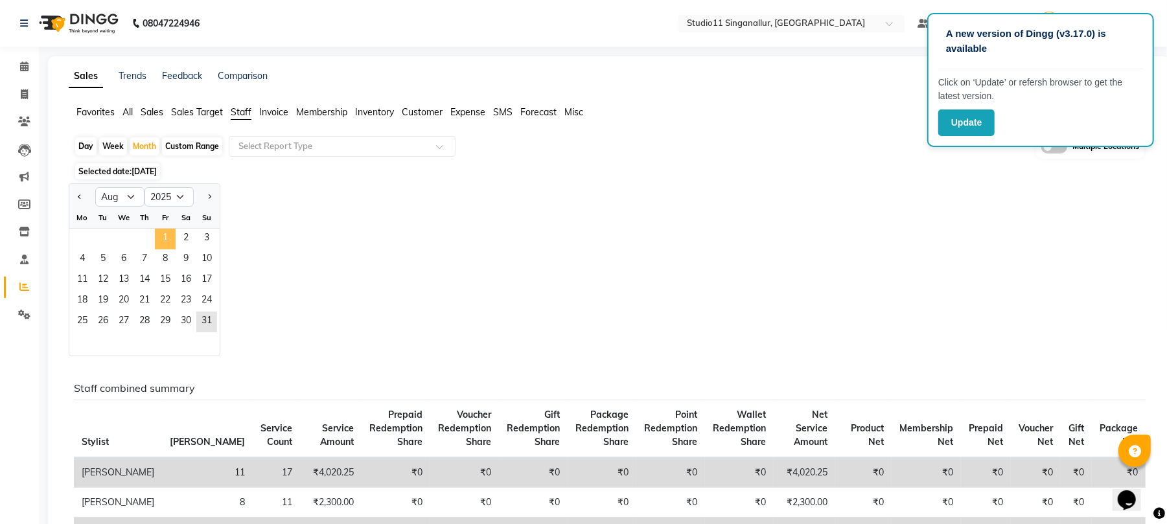
click at [155, 233] on span "1" at bounding box center [165, 239] width 21 height 21
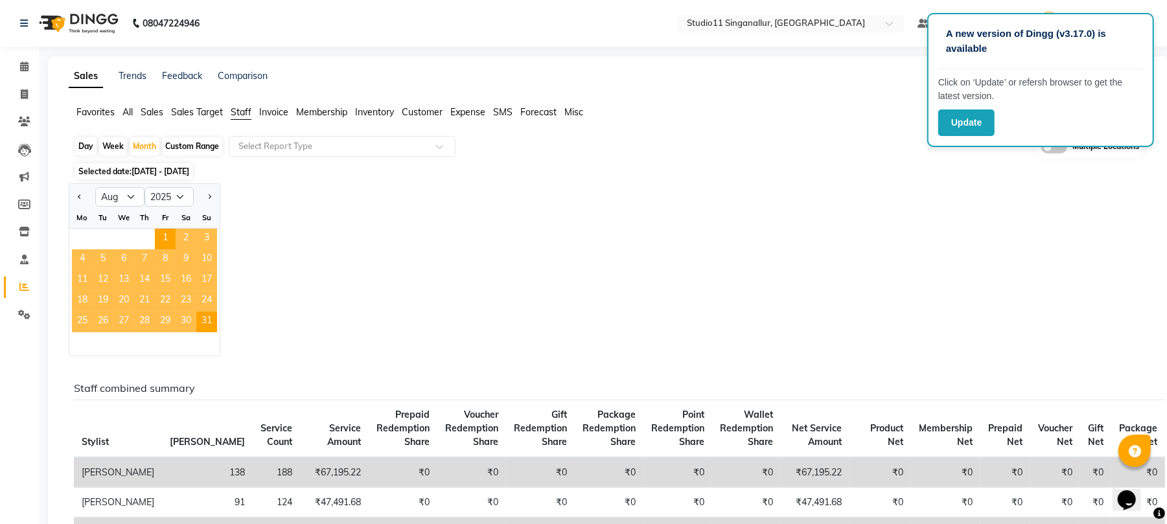
scroll to position [259, 0]
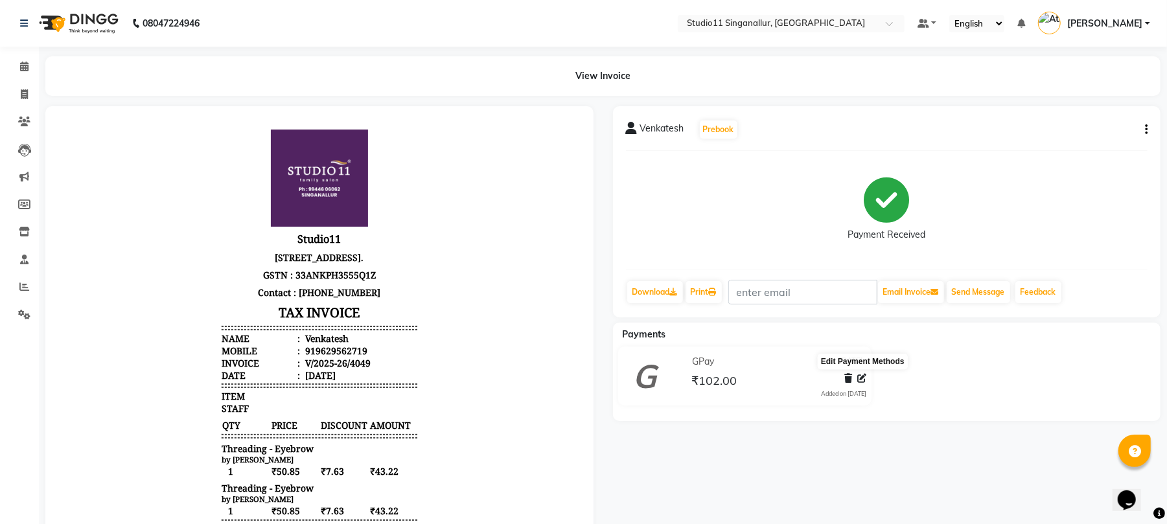
click at [864, 374] on icon at bounding box center [861, 378] width 9 height 9
select select "5"
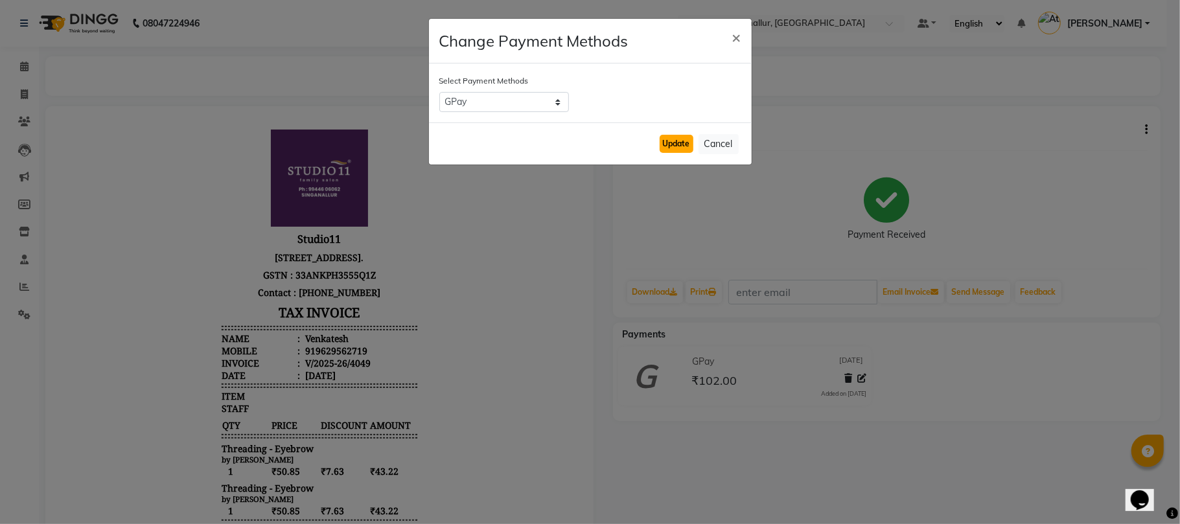
click at [678, 140] on button "Update" at bounding box center [677, 144] width 34 height 18
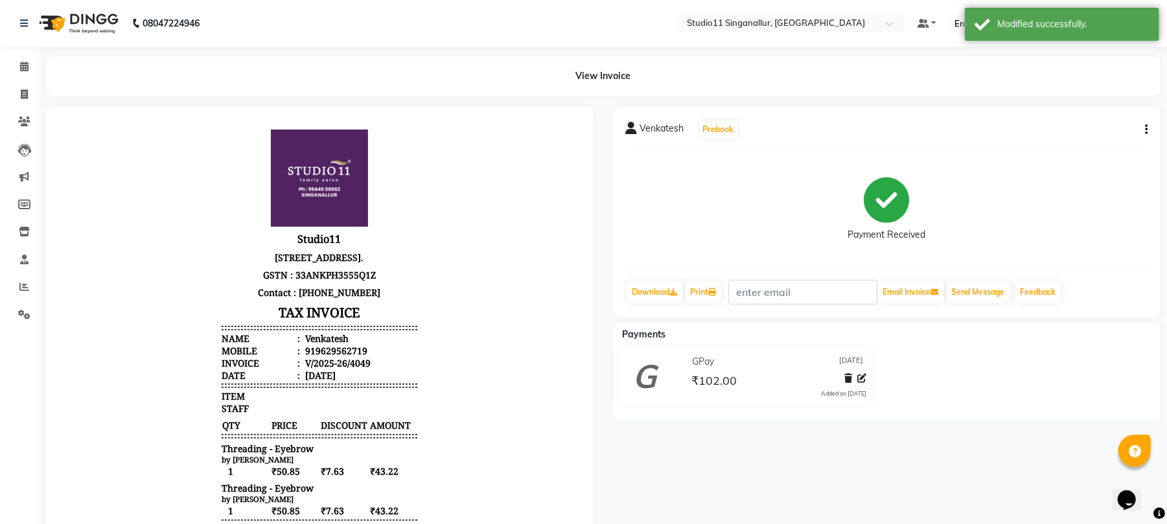
click at [693, 366] on span "GPay" at bounding box center [703, 362] width 22 height 14
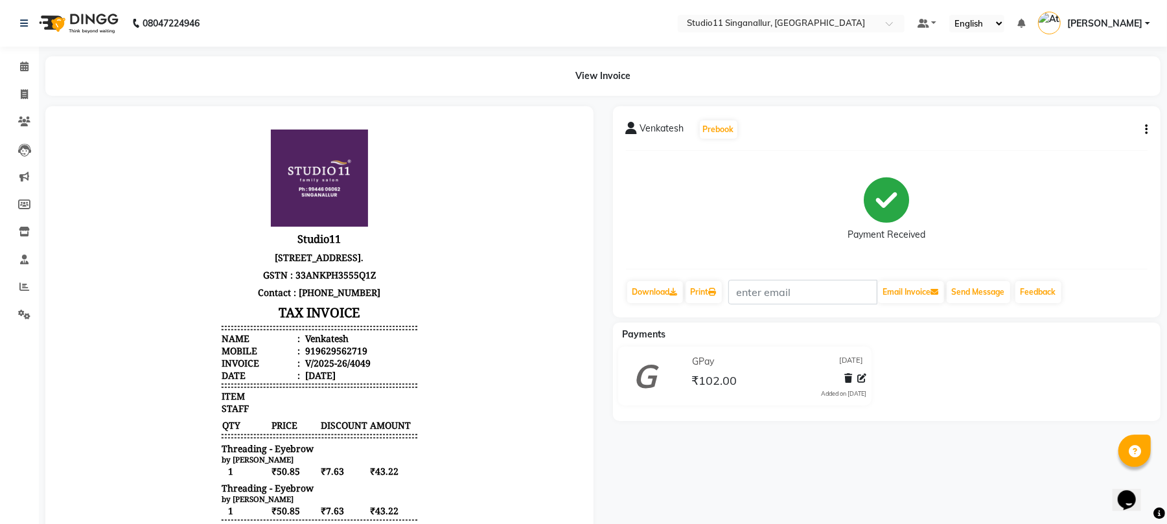
click at [1148, 130] on div "Venkatesh Prebook Payment Received Download Print Email Invoice Send Message Fe…" at bounding box center [887, 211] width 548 height 211
click at [1142, 125] on button "button" at bounding box center [1144, 130] width 8 height 14
click at [1070, 135] on div "Edit Item Staff" at bounding box center [1081, 129] width 89 height 16
select select
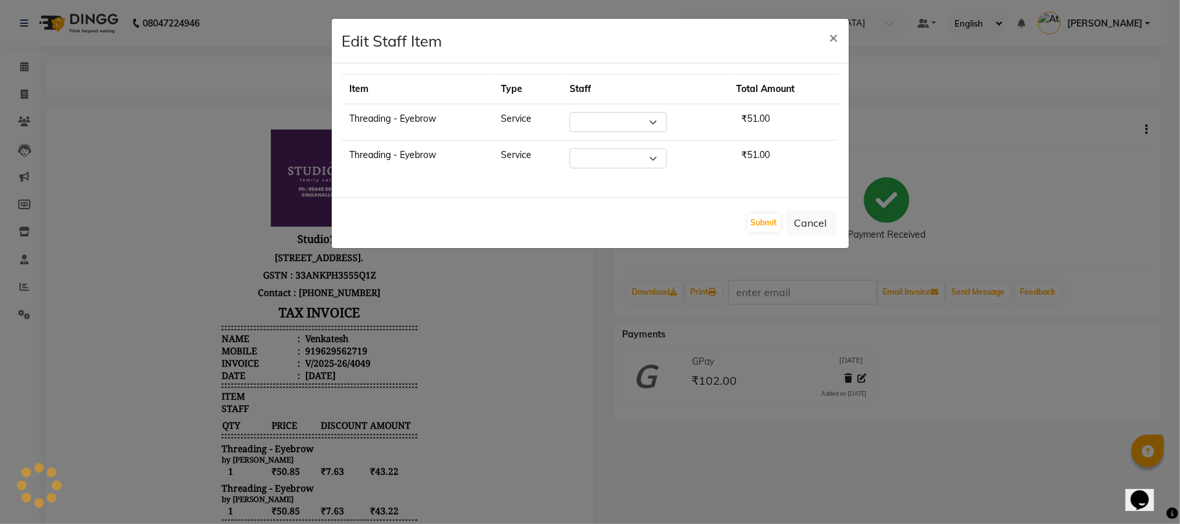
select select "51162"
click at [805, 19] on div "Edit Staff Item ×" at bounding box center [590, 41] width 517 height 45
click at [827, 34] on button "×" at bounding box center [834, 37] width 30 height 36
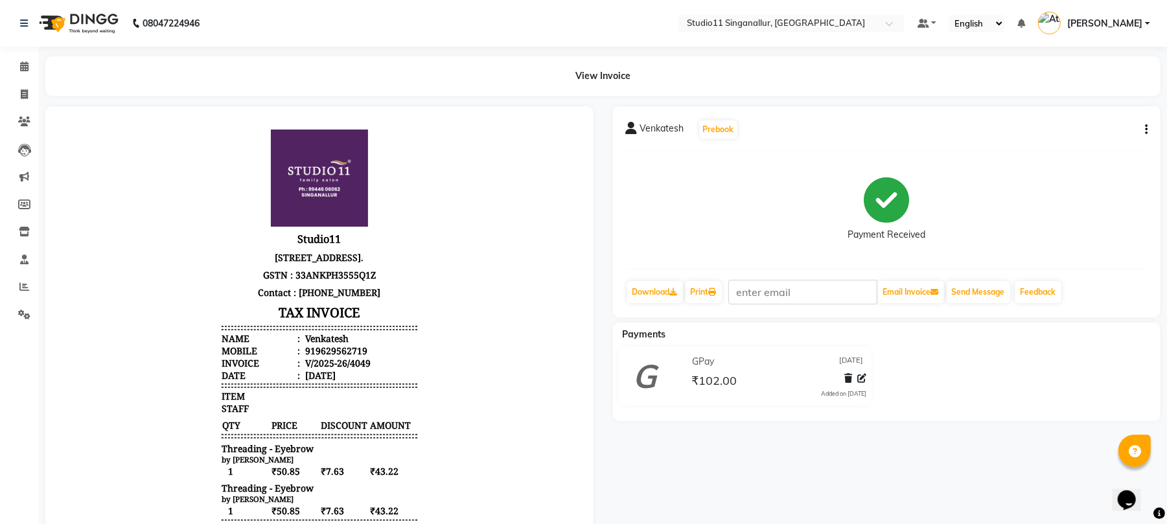
click at [1145, 130] on icon "button" at bounding box center [1146, 130] width 3 height 1
click at [1071, 144] on div "Edit Invoice" at bounding box center [1081, 145] width 89 height 16
select select "service"
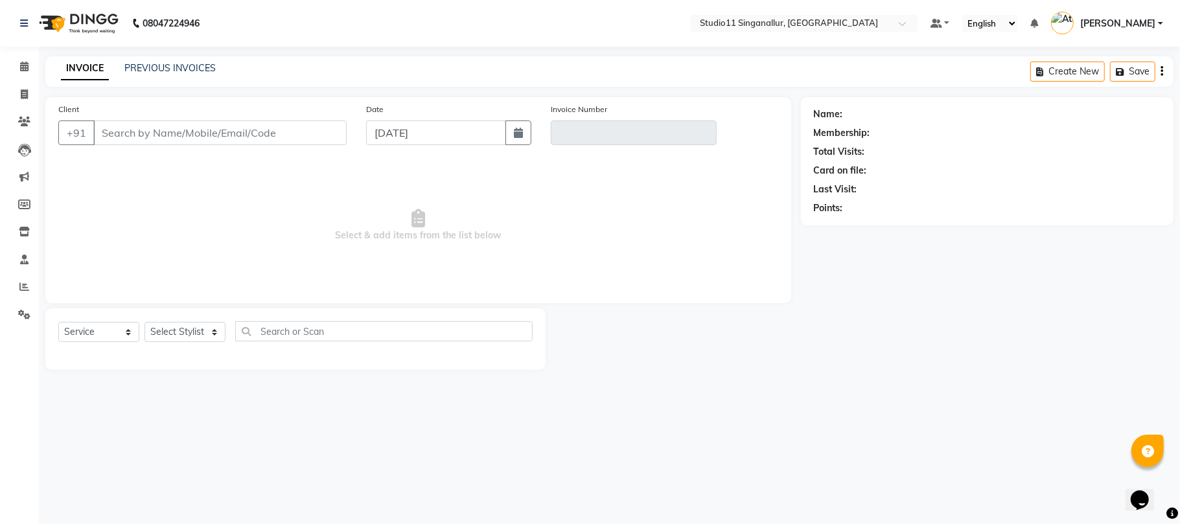
type input "9629562719"
type input "V/2025-26/4049"
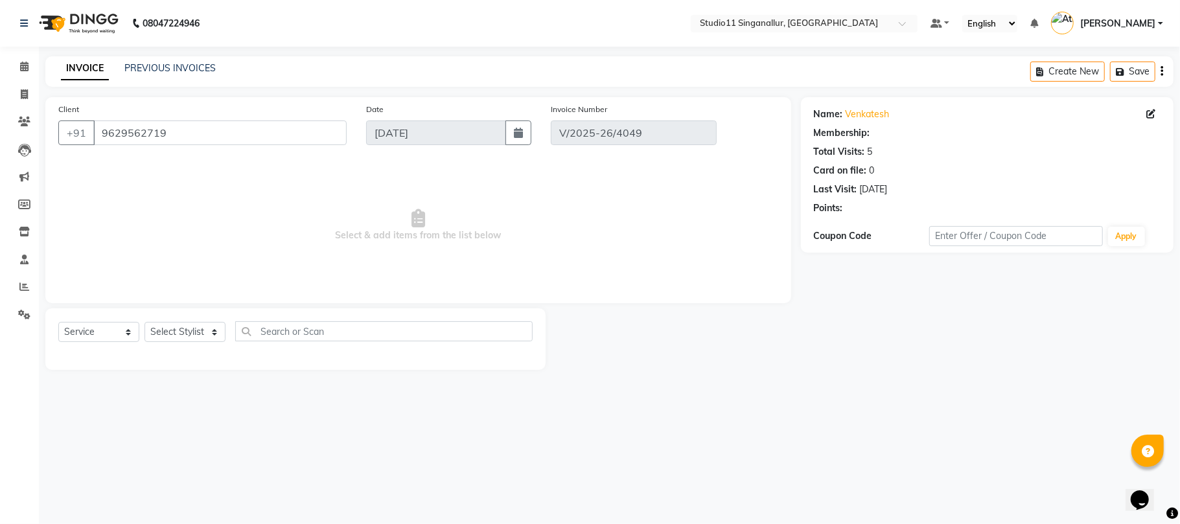
select select "select"
select select "1: Object"
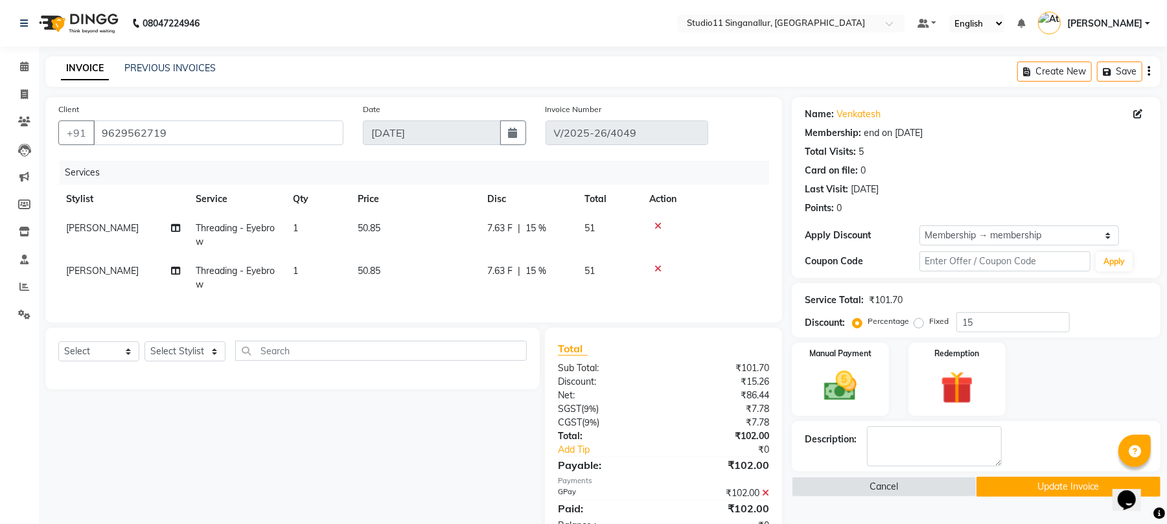
click at [538, 228] on span "15 %" at bounding box center [535, 229] width 21 height 14
select select "51162"
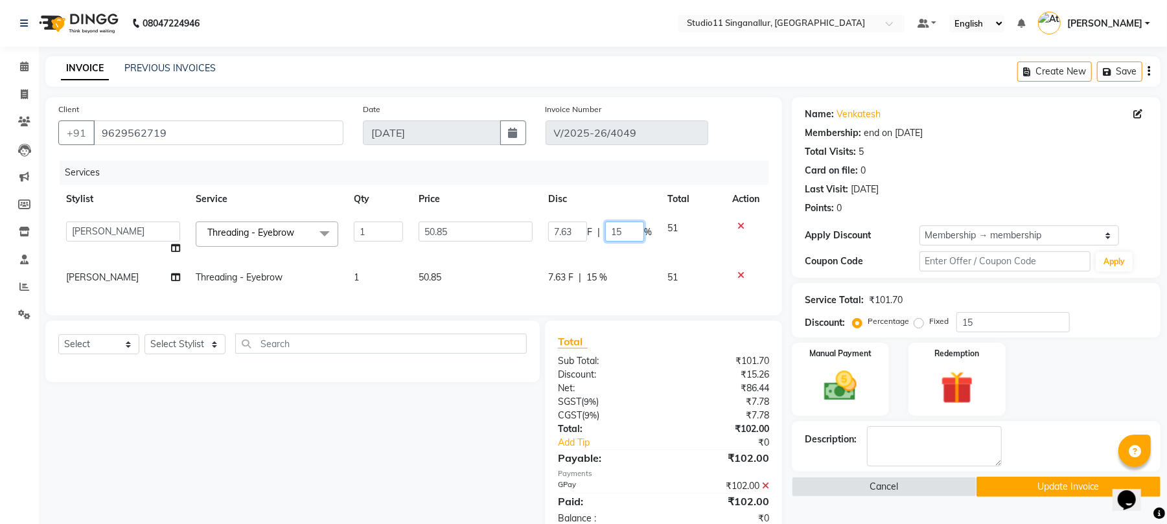
click at [631, 222] on input "15" at bounding box center [624, 232] width 39 height 20
type input "1"
type input "0"
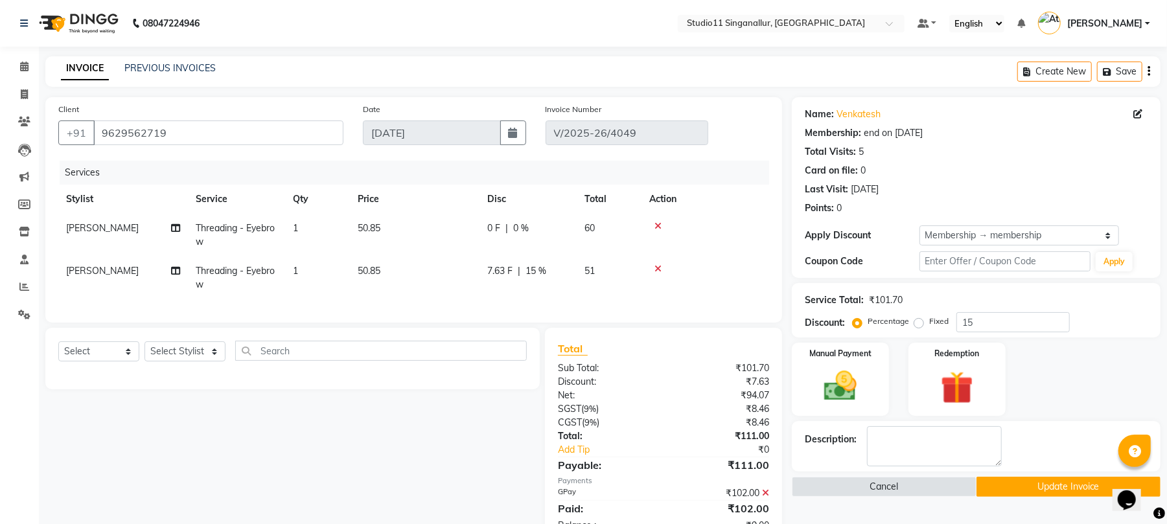
click at [602, 275] on tr "kowsalya Threading - Eyebrow 1 50.85 7.63 F | 15 % 51" at bounding box center [413, 278] width 711 height 43
click at [602, 262] on td "51" at bounding box center [609, 278] width 65 height 43
select select "51162"
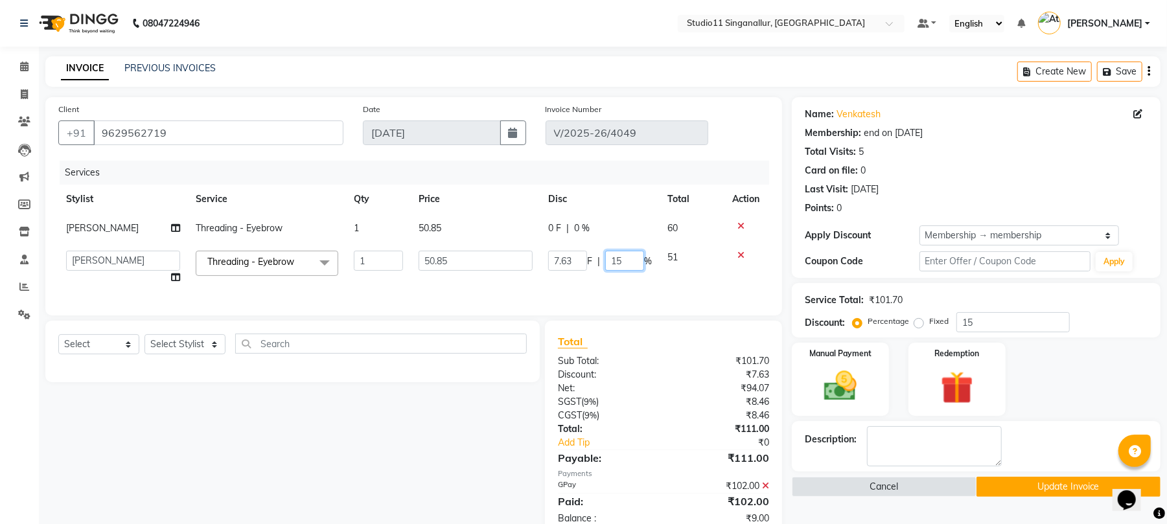
click at [628, 262] on input "15" at bounding box center [624, 261] width 39 height 20
type input "1"
type input "0"
click at [1092, 492] on button "Update Invoice" at bounding box center [1068, 487] width 184 height 20
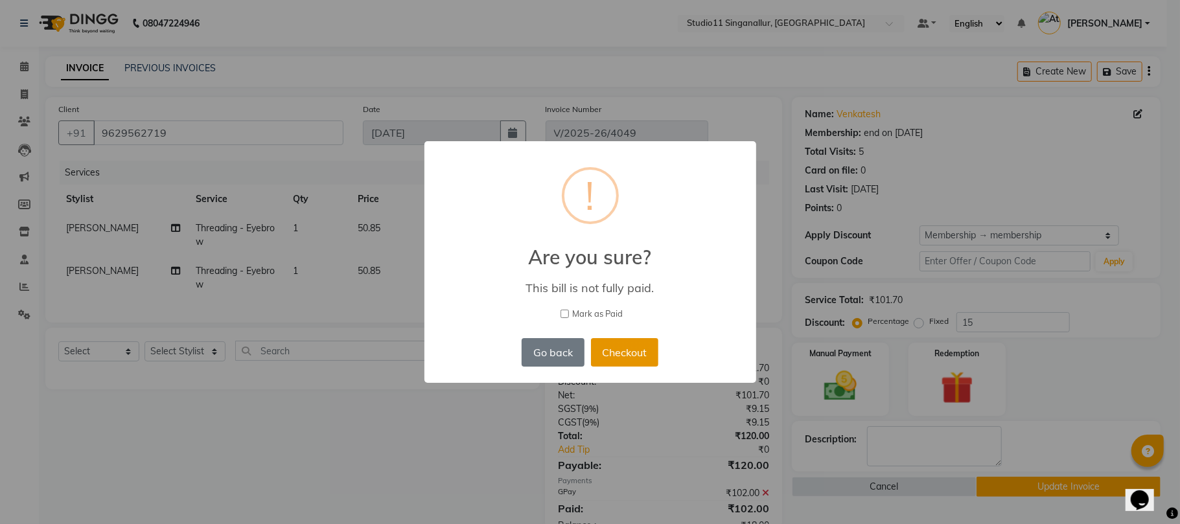
click at [625, 358] on button "Checkout" at bounding box center [624, 352] width 67 height 29
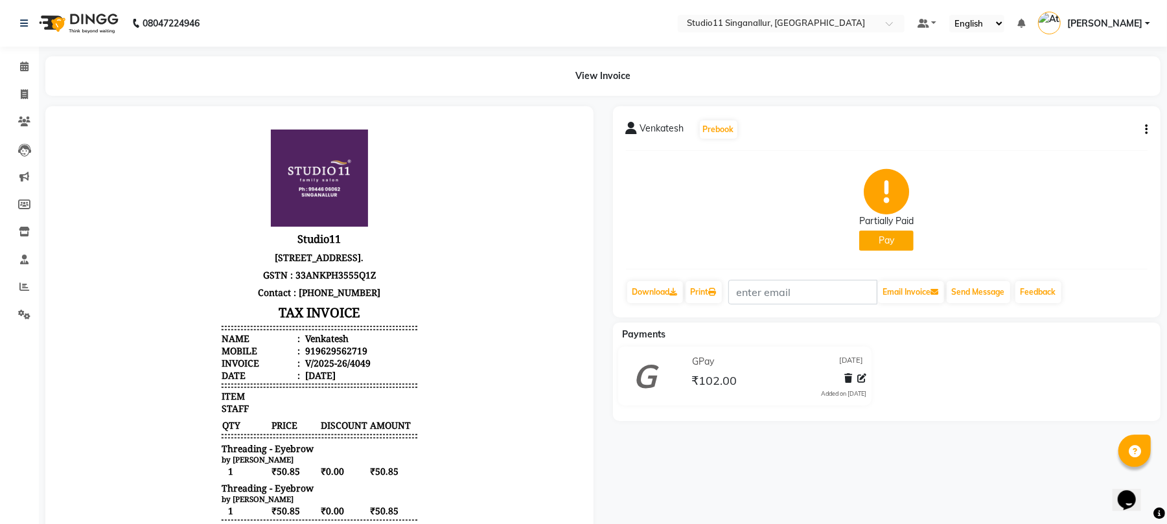
click at [1143, 130] on button "button" at bounding box center [1144, 130] width 8 height 14
click at [1082, 146] on div "Edit Invoice" at bounding box center [1081, 145] width 89 height 16
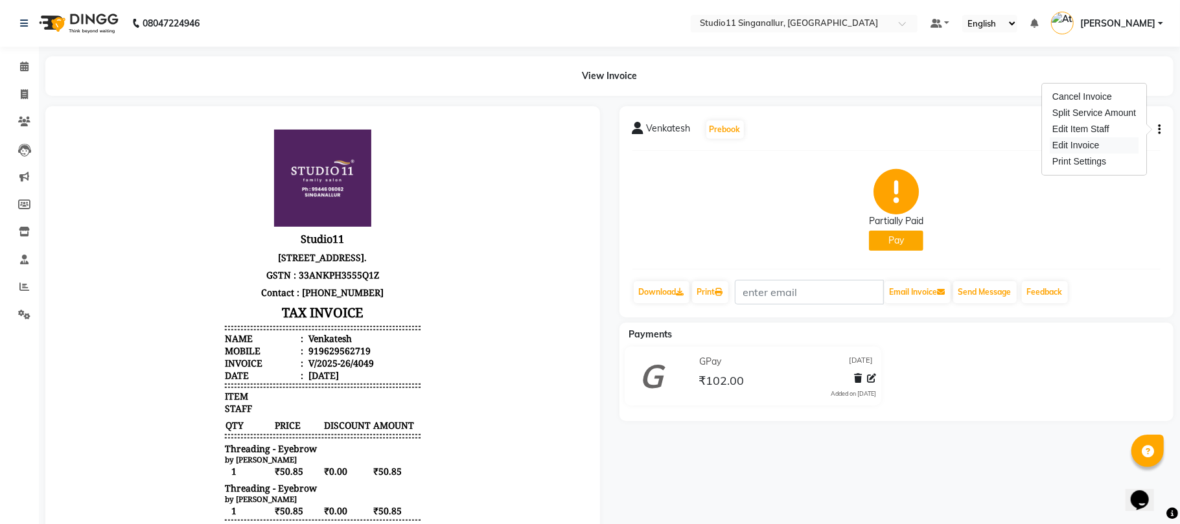
select select "service"
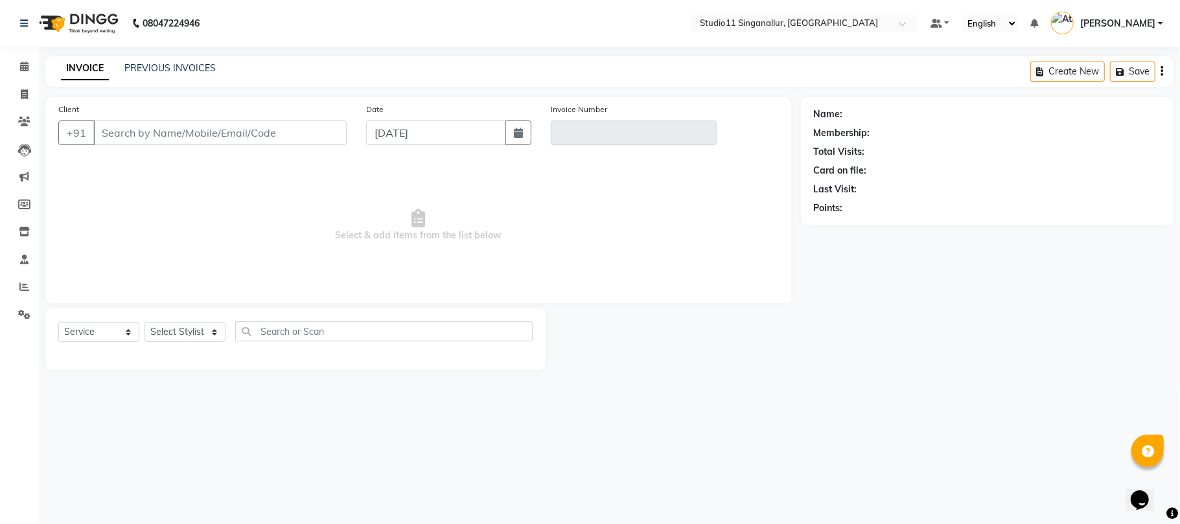
type input "9629562719"
type input "V/2025-26/4049"
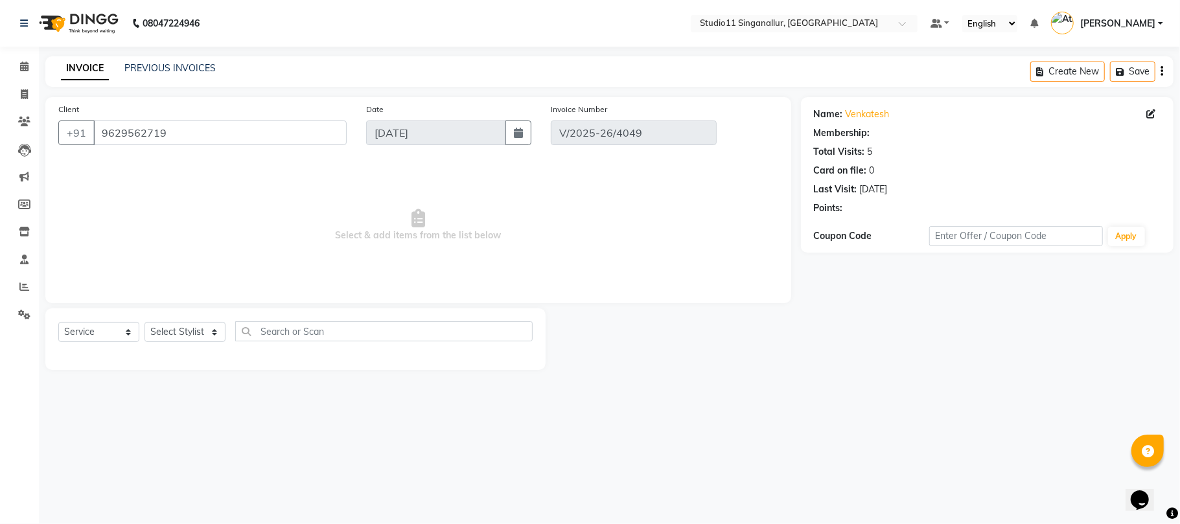
select select "1: Object"
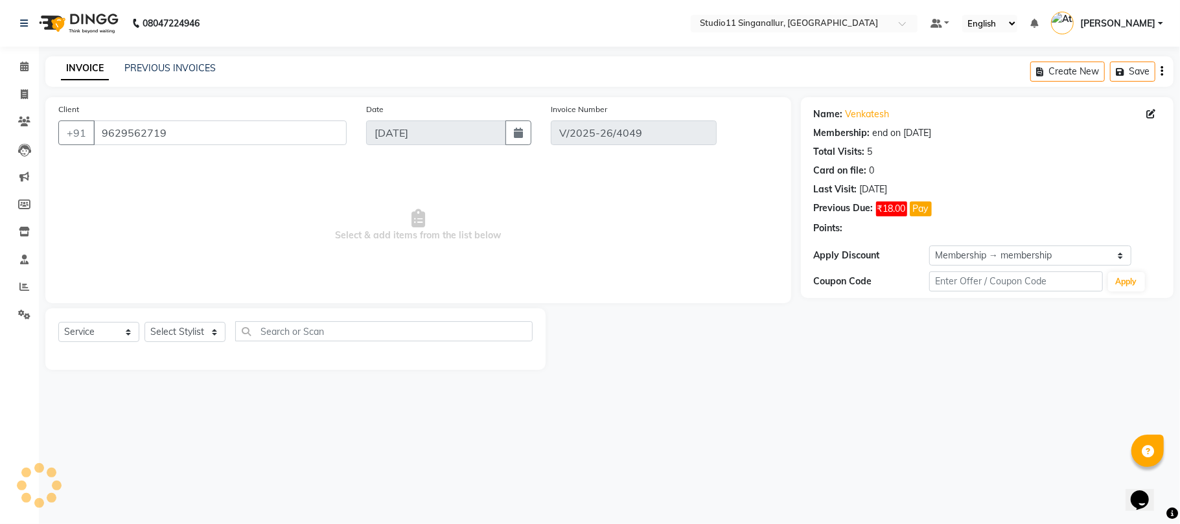
select select "select"
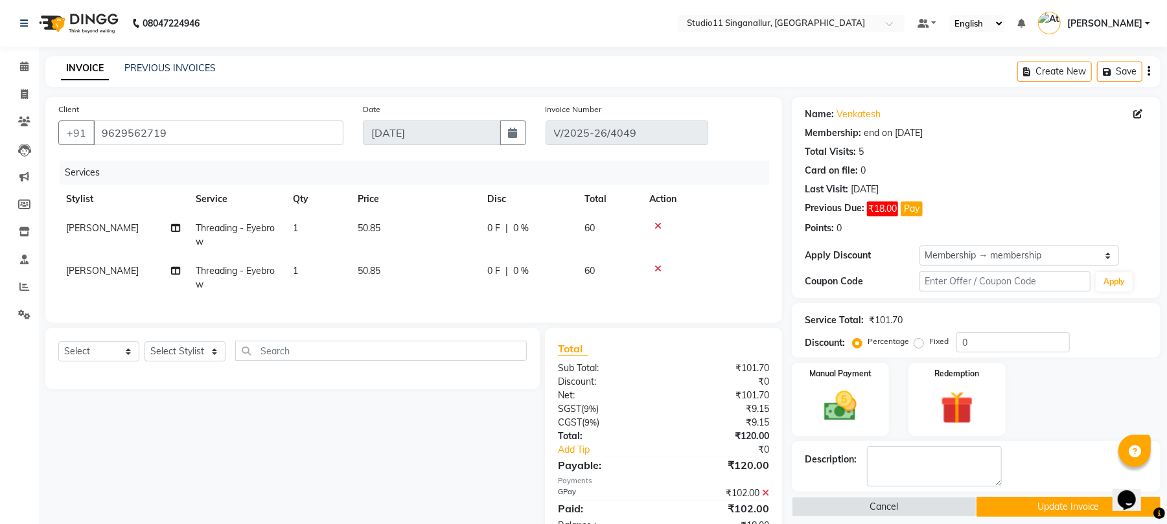
type input "15"
click at [538, 219] on td "7.63 F | 15 %" at bounding box center [527, 235] width 97 height 43
select select "51162"
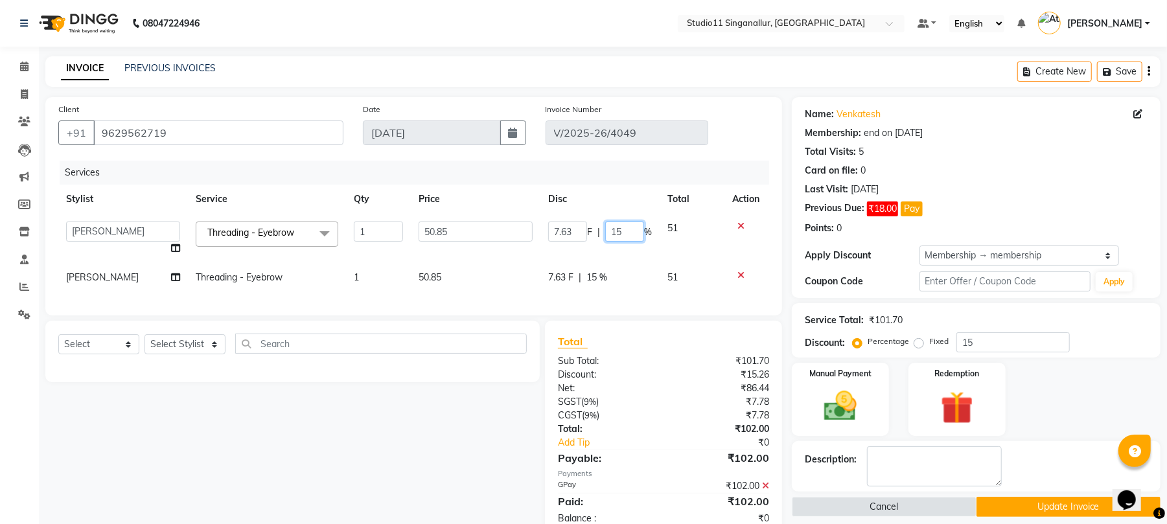
click at [628, 233] on input "15" at bounding box center [624, 232] width 39 height 20
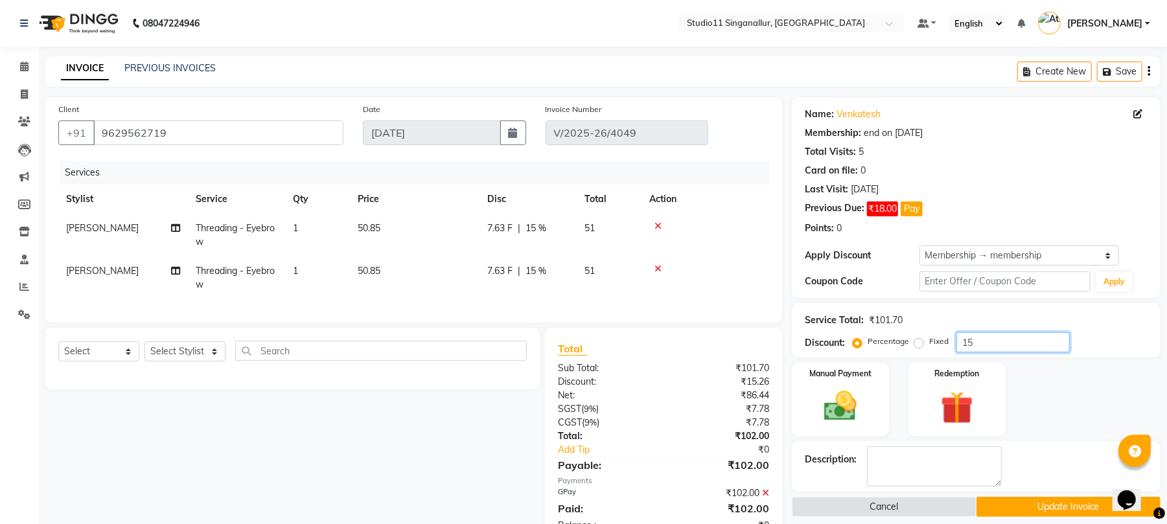
click at [986, 343] on input "15" at bounding box center [1012, 342] width 113 height 20
type input "1"
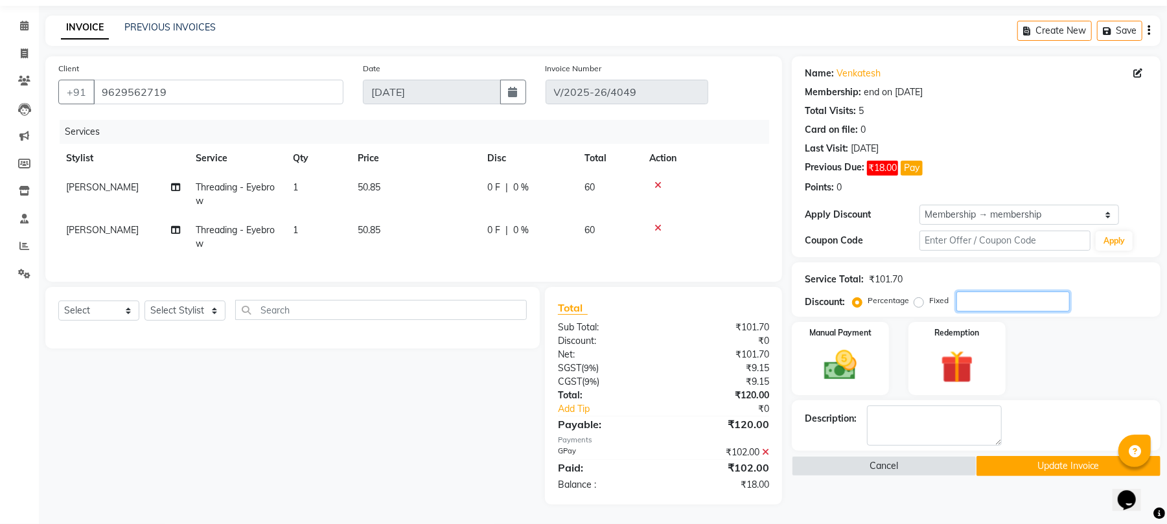
scroll to position [53, 0]
click at [832, 371] on img at bounding box center [840, 366] width 56 height 40
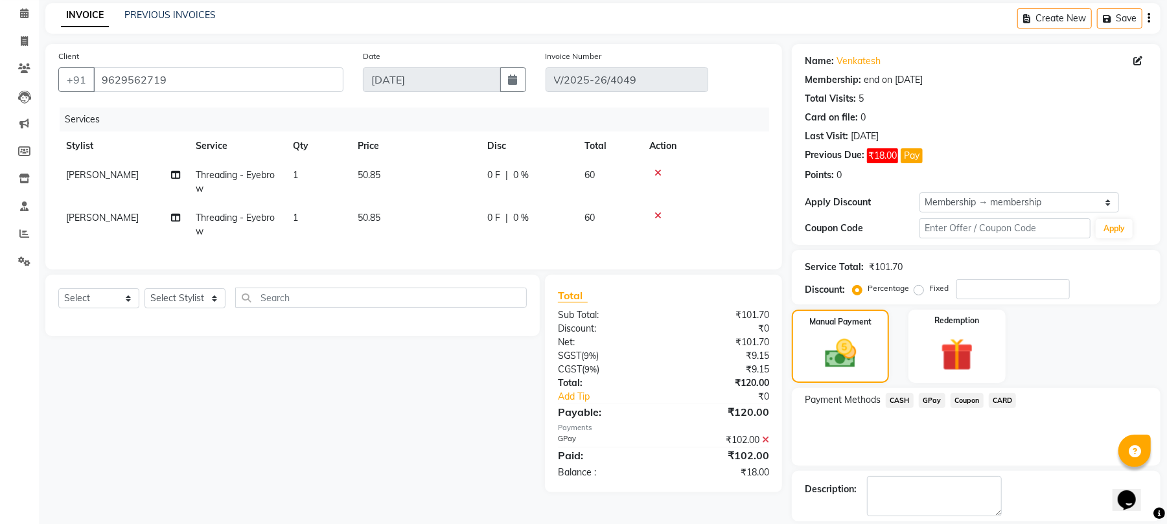
click at [932, 397] on span "GPay" at bounding box center [932, 400] width 27 height 15
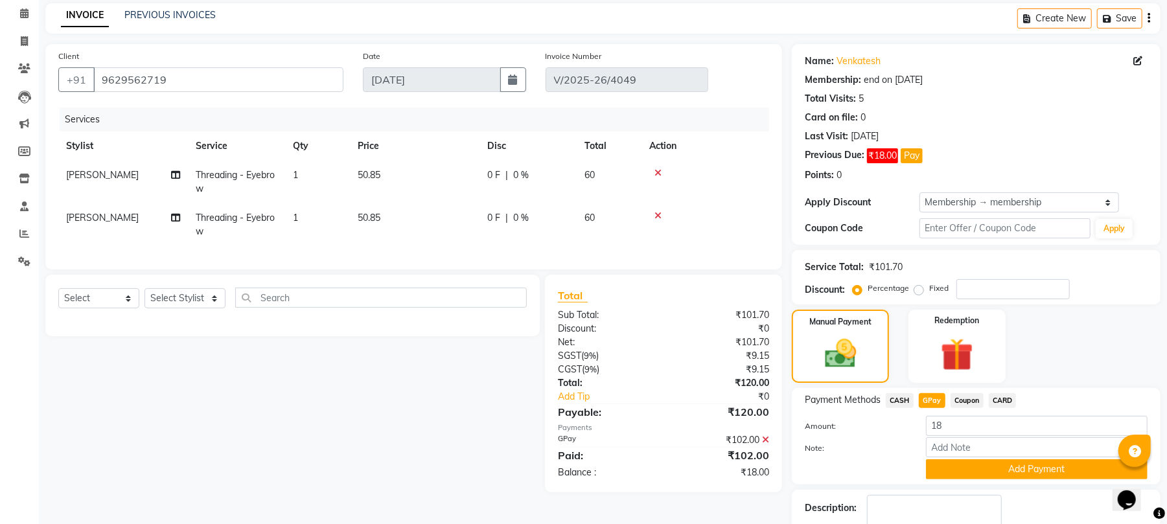
click at [768, 444] on icon at bounding box center [765, 439] width 7 height 9
click at [900, 452] on label "Note:" at bounding box center [855, 448] width 120 height 12
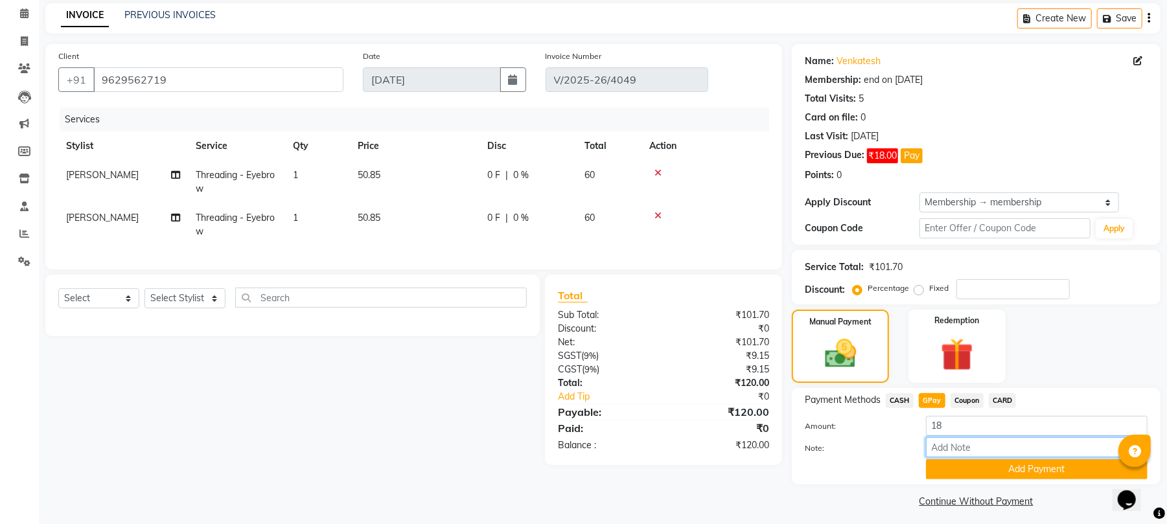
click at [926, 452] on input "Note:" at bounding box center [1037, 447] width 222 height 20
click at [935, 404] on span "GPay" at bounding box center [932, 400] width 27 height 15
type input "120"
click at [980, 470] on button "Add Payment" at bounding box center [1037, 469] width 222 height 20
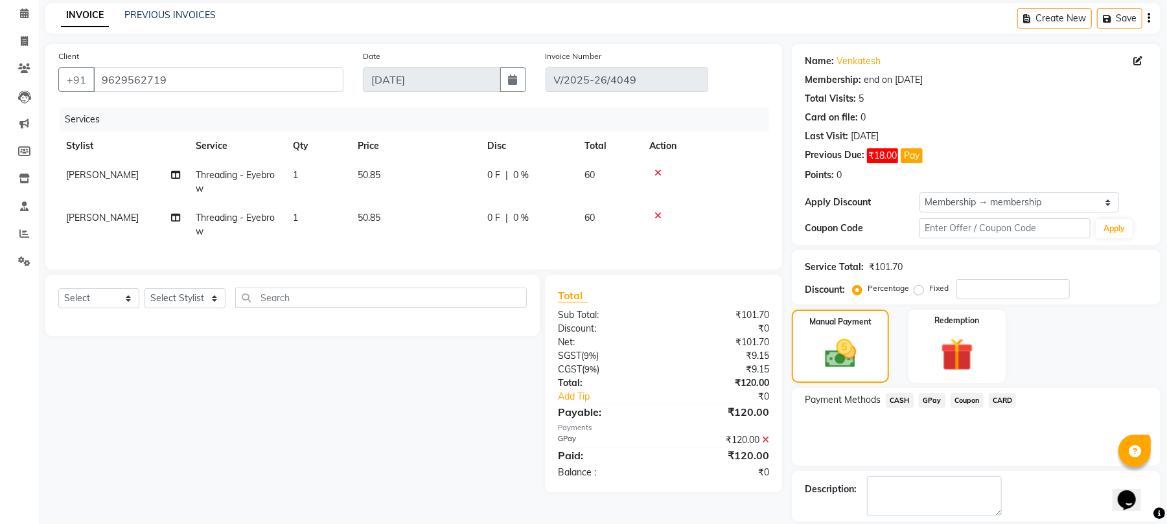
scroll to position [97, 0]
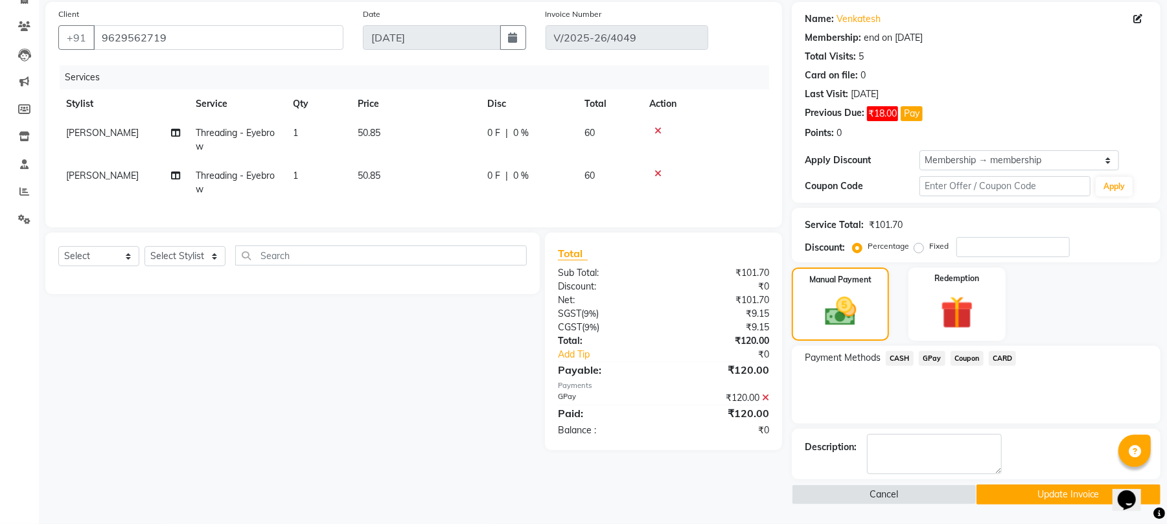
click at [1077, 498] on button "Update Invoice" at bounding box center [1068, 495] width 184 height 20
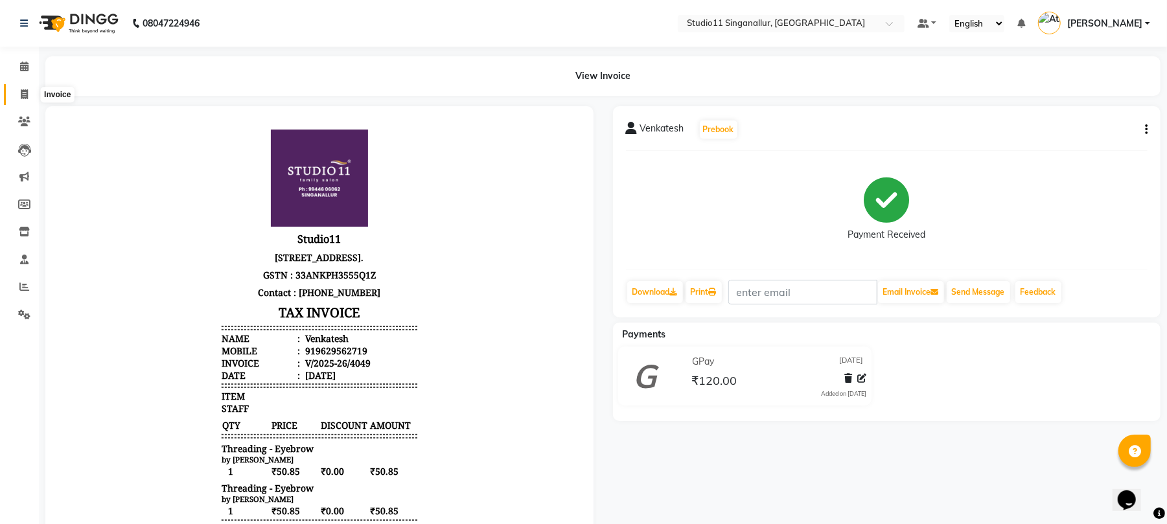
click at [29, 97] on span at bounding box center [24, 94] width 23 height 15
select select "6616"
select select "service"
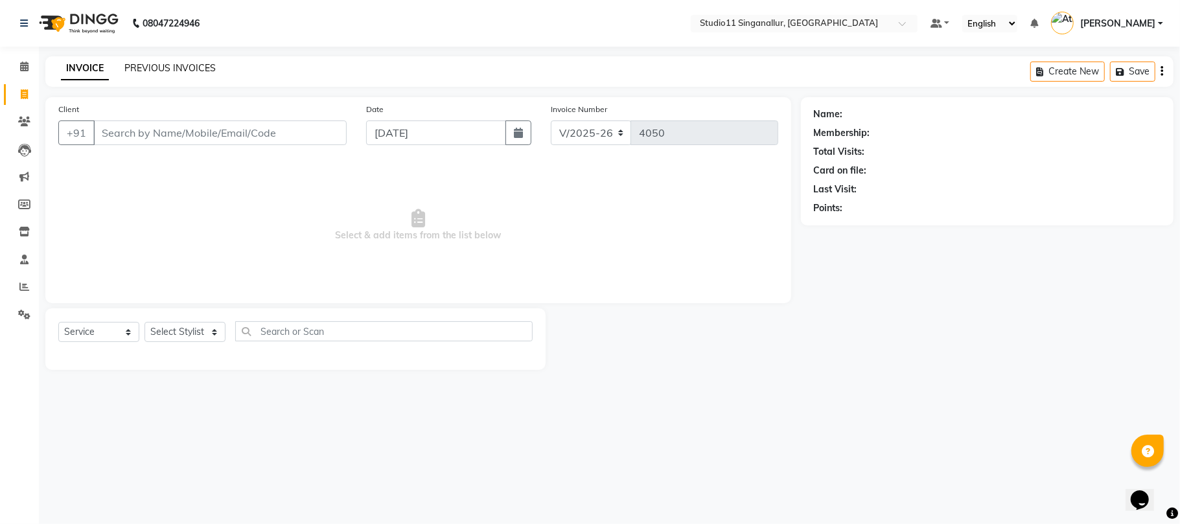
click at [192, 71] on link "PREVIOUS INVOICES" at bounding box center [169, 68] width 91 height 12
